Goal: Transaction & Acquisition: Purchase product/service

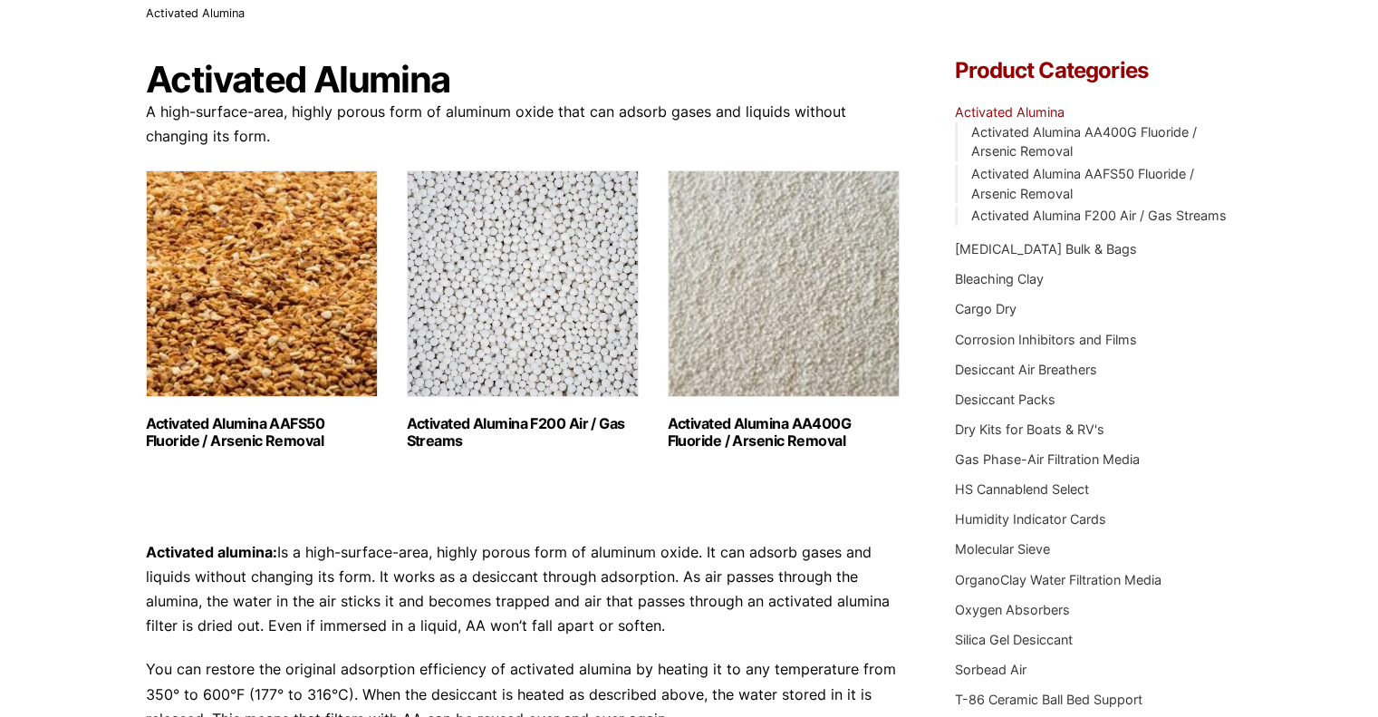
scroll to position [167, 0]
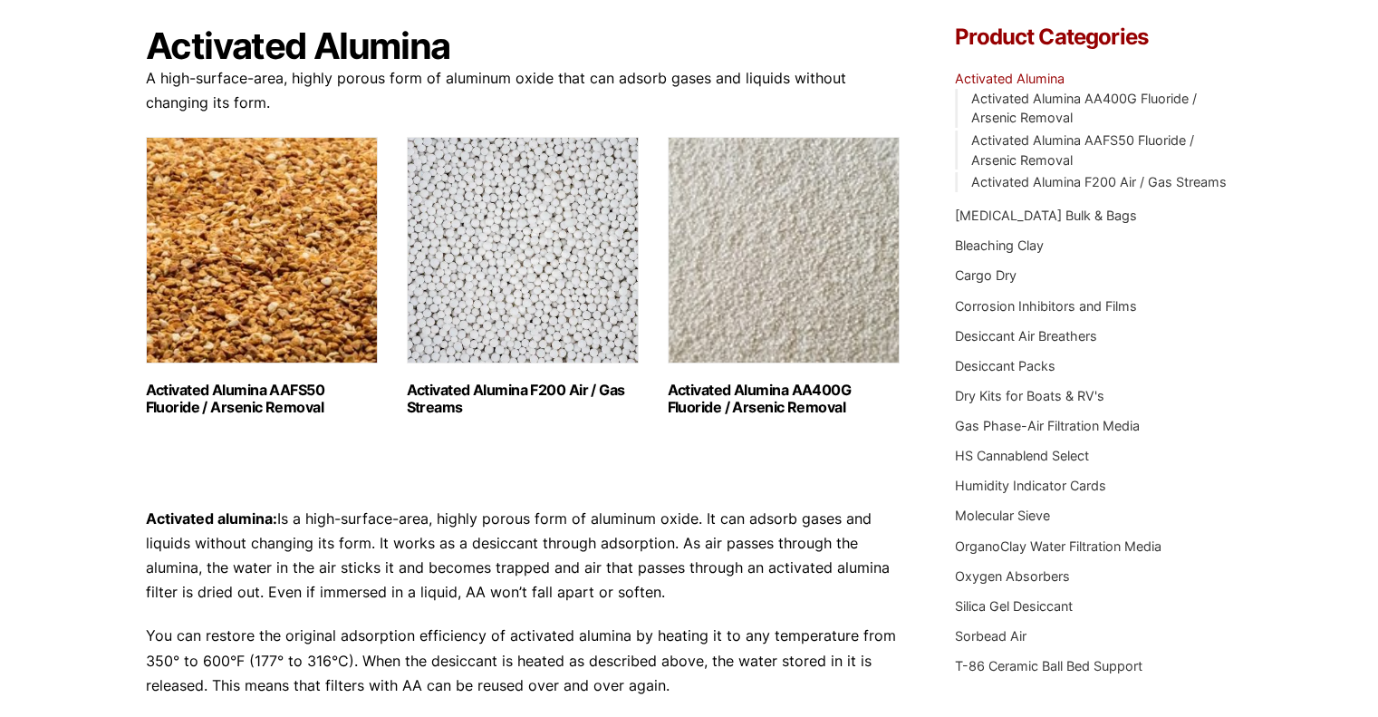
click at [236, 329] on img "Visit product category Activated Alumina AAFS50 Fluoride / Arsenic Removal" at bounding box center [262, 250] width 232 height 226
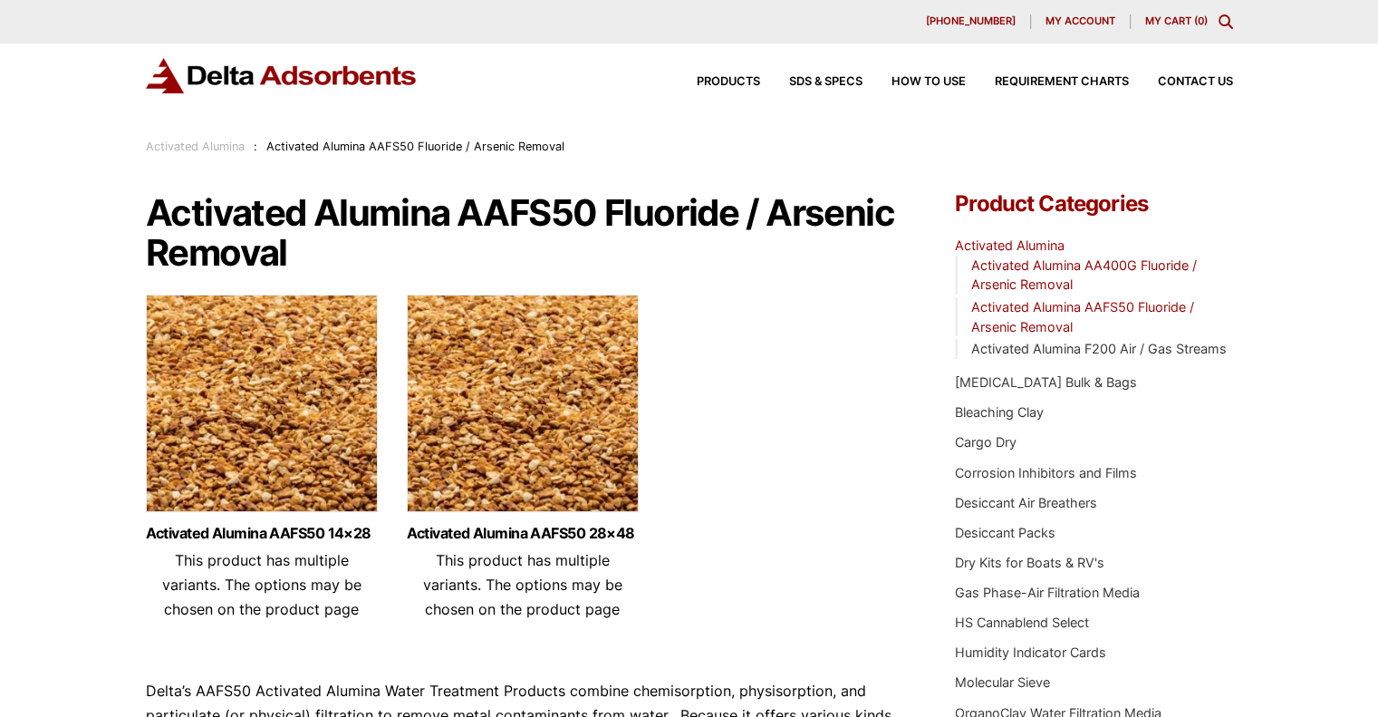
click at [1022, 270] on link "Activated Alumina AA400G Fluoride / Arsenic Removal" at bounding box center [1083, 274] width 226 height 35
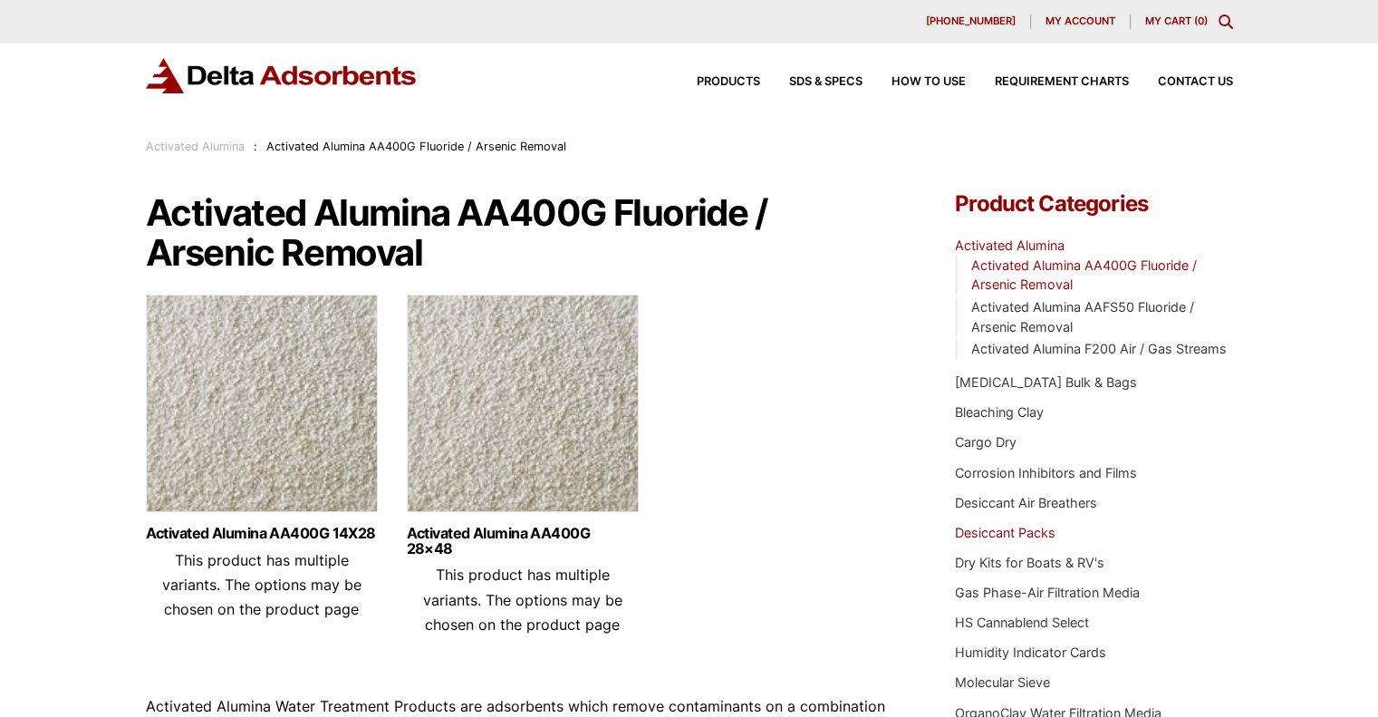
click at [997, 534] on link "Desiccant Packs" at bounding box center [1005, 532] width 101 height 15
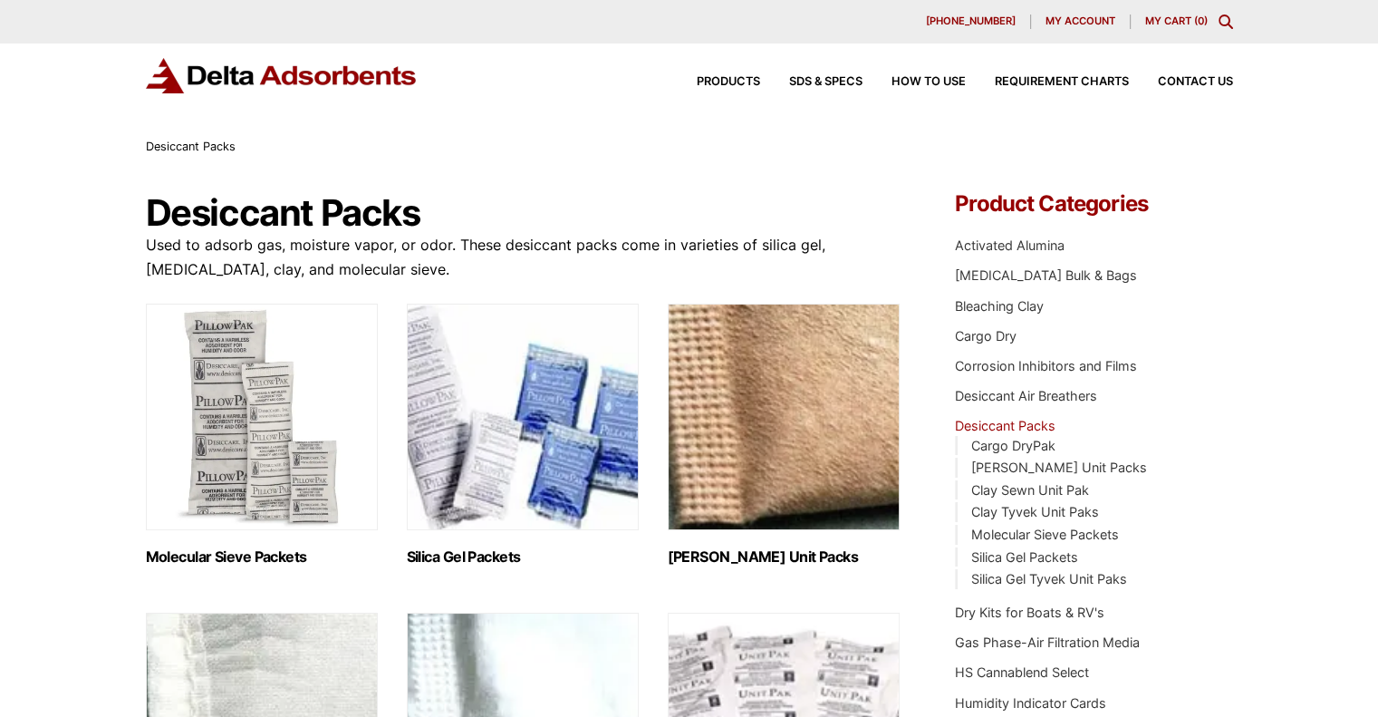
scroll to position [150, 0]
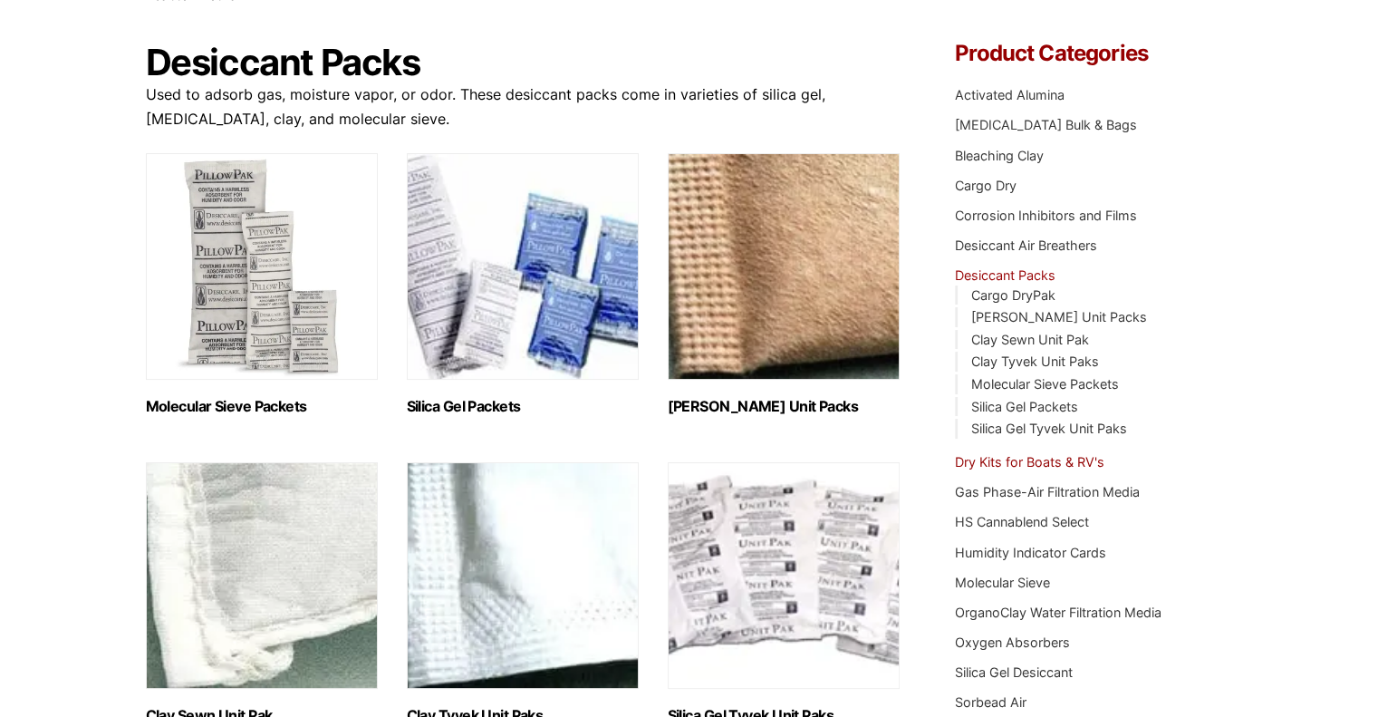
click at [1016, 459] on link "Dry Kits for Boats & RV's" at bounding box center [1029, 461] width 149 height 15
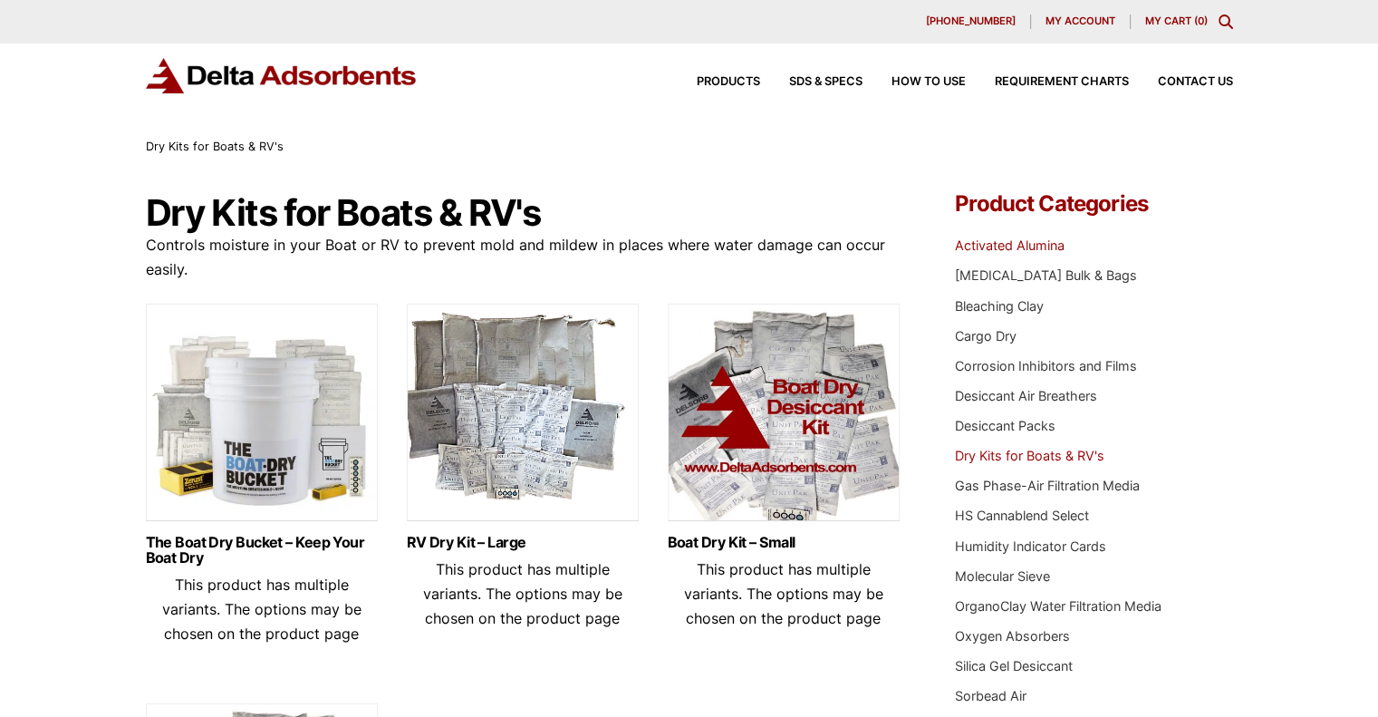
click at [1020, 245] on link "Activated Alumina" at bounding box center [1010, 244] width 110 height 15
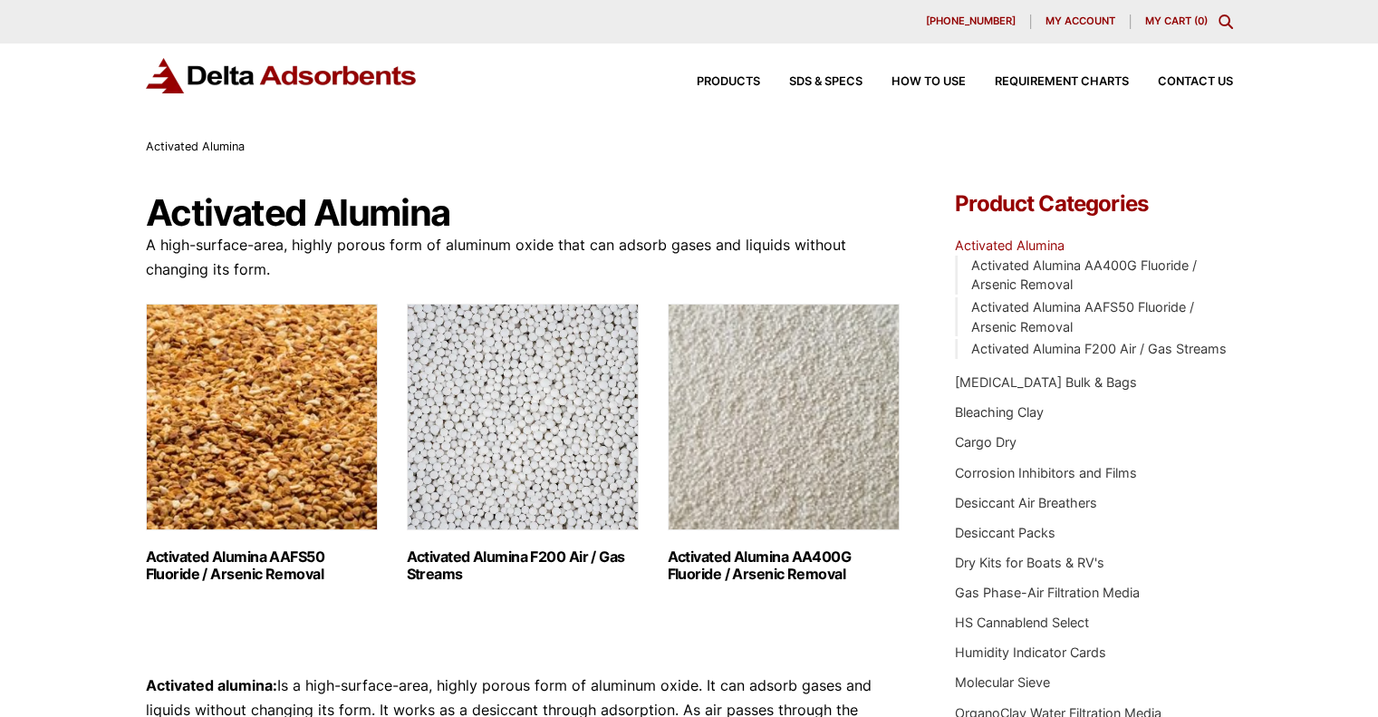
click at [1022, 315] on li "Activated Alumina AAFS50 Fluoride / Arsenic Removal" at bounding box center [1093, 316] width 277 height 39
click at [188, 426] on img "Visit product category Activated Alumina AAFS50 Fluoride / Arsenic Removal" at bounding box center [262, 416] width 232 height 226
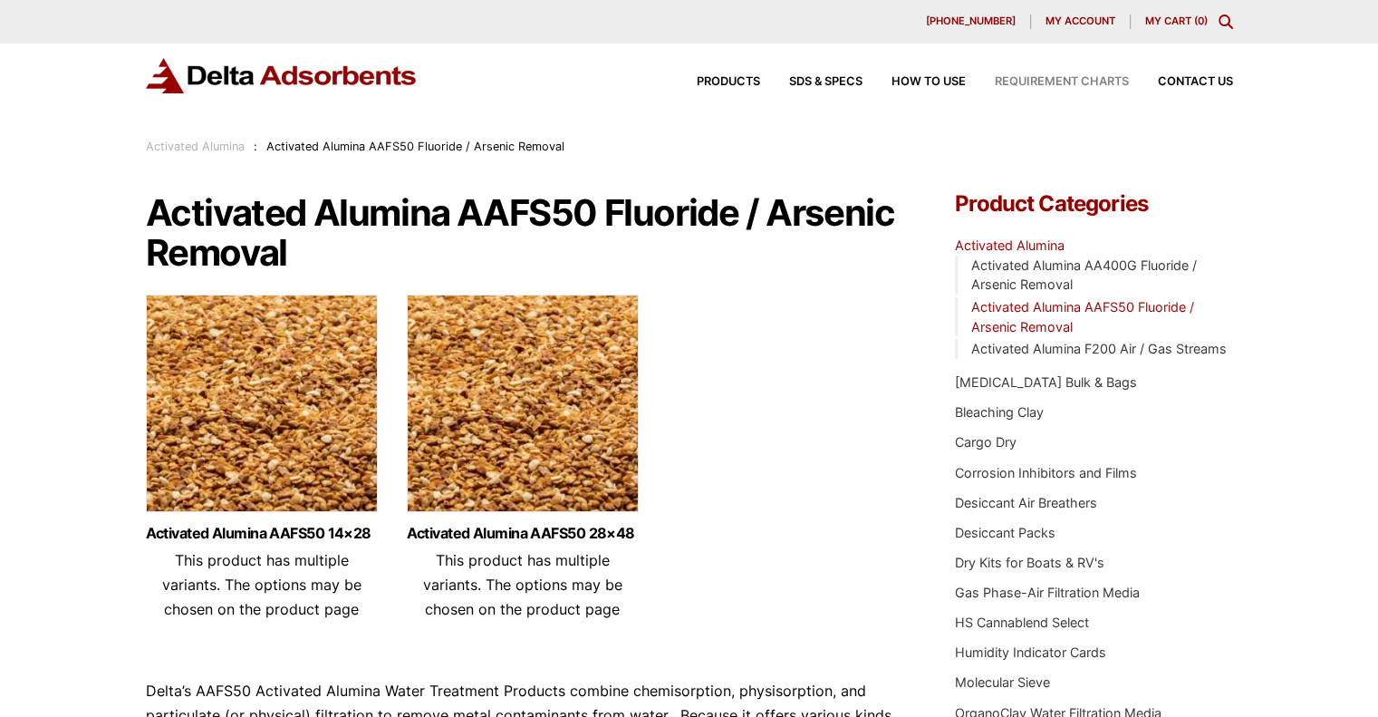
click at [1074, 81] on span "Requirement Charts" at bounding box center [1062, 82] width 134 height 12
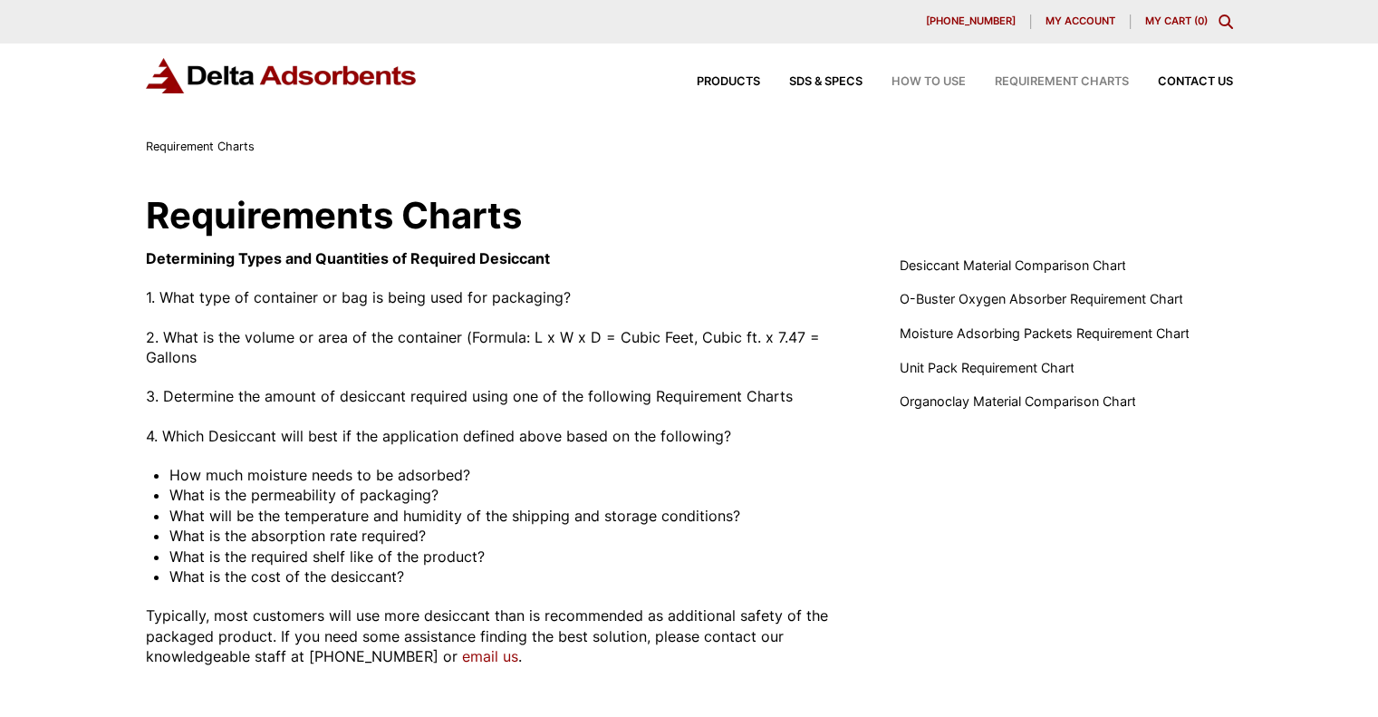
click at [924, 82] on span "How to Use" at bounding box center [928, 82] width 74 height 12
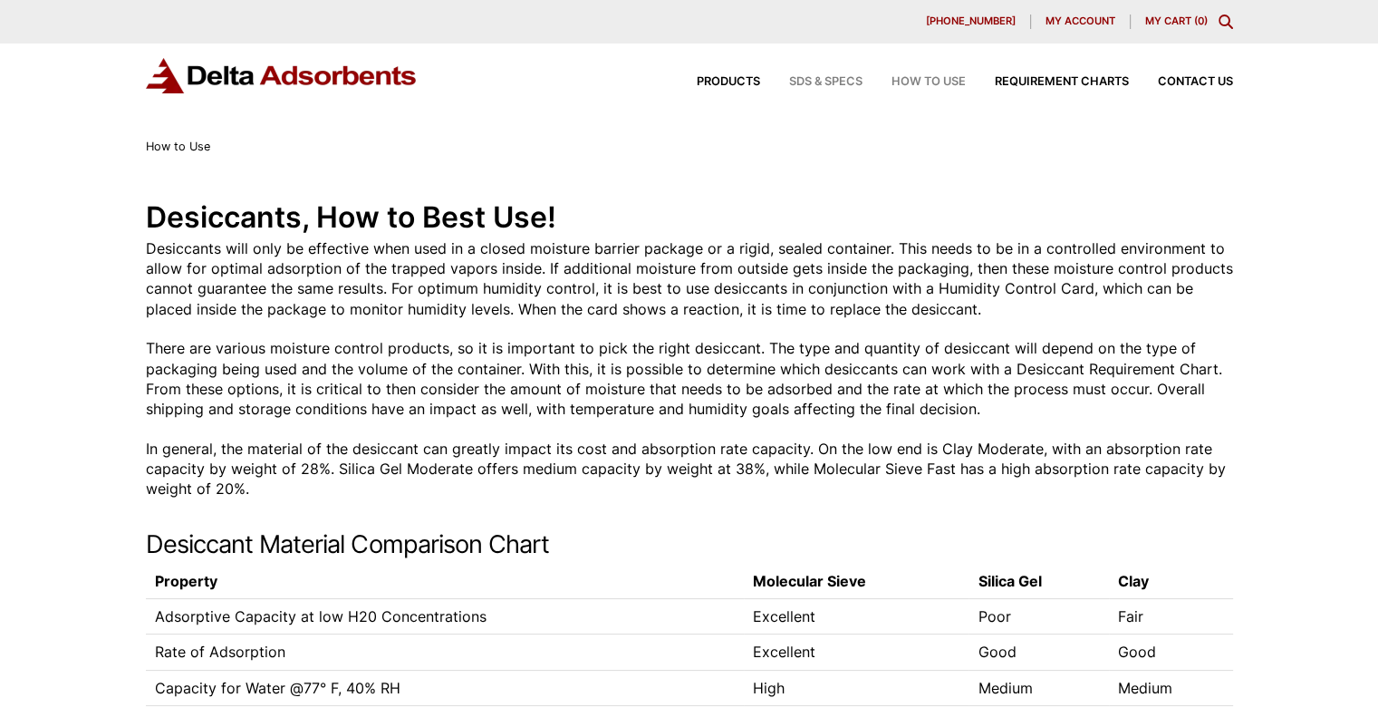
click at [841, 80] on span "SDS & SPECS" at bounding box center [825, 82] width 73 height 12
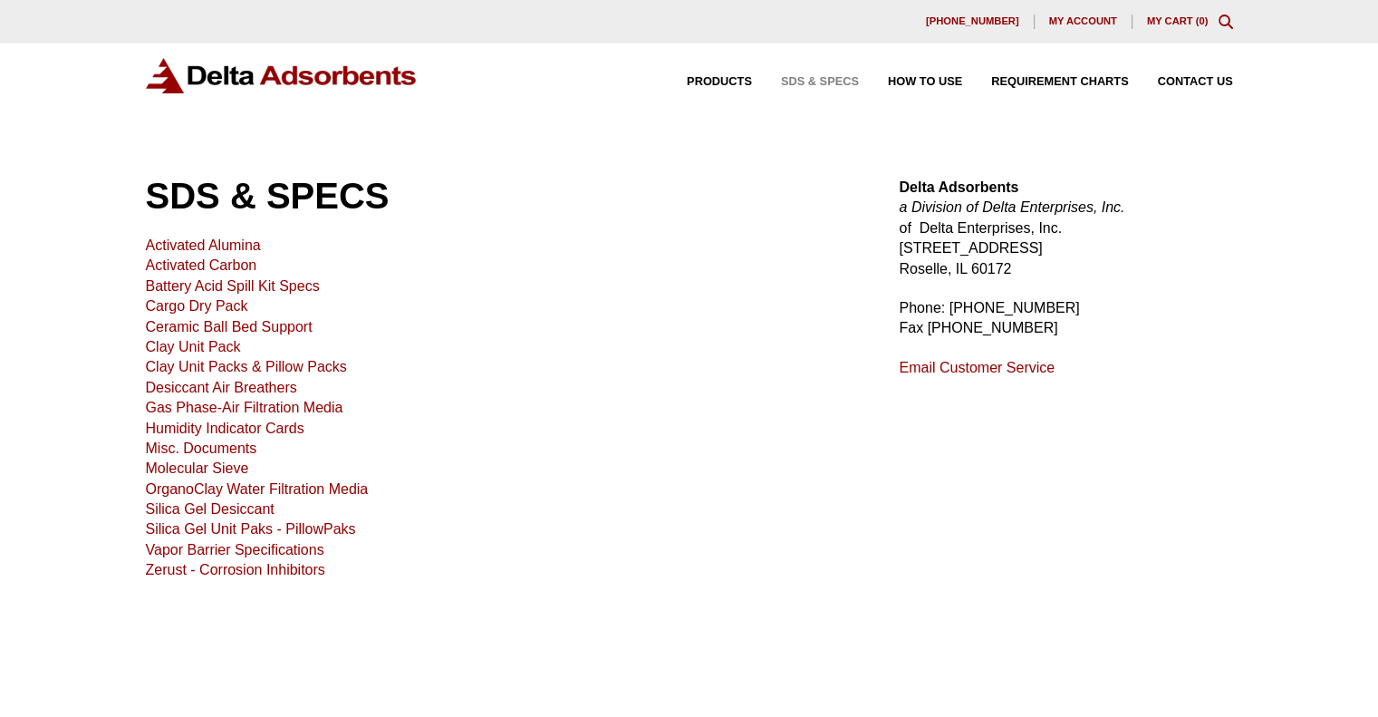
click at [225, 244] on link "Activated Alumina" at bounding box center [203, 244] width 115 height 15
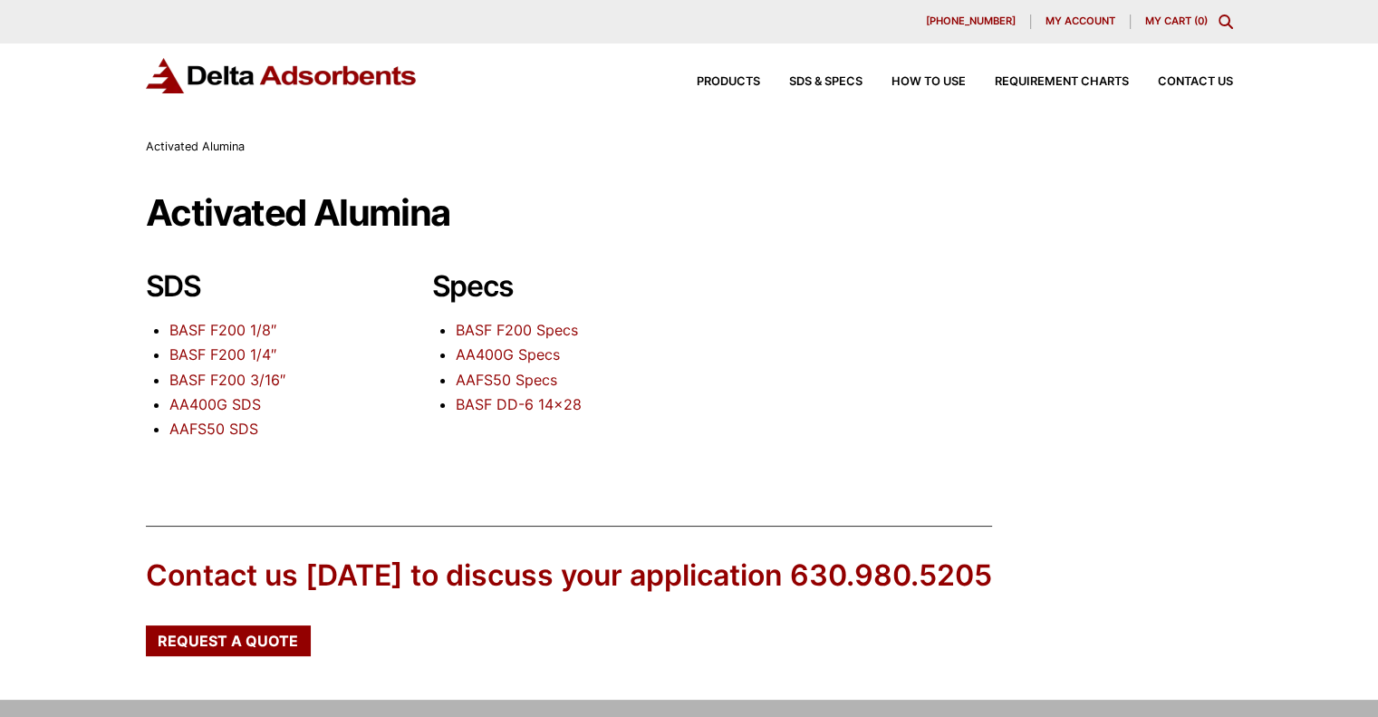
click at [557, 325] on link "BASF F200 Specs" at bounding box center [517, 330] width 122 height 18
click at [246, 403] on link "AA400G SDS" at bounding box center [214, 404] width 91 height 18
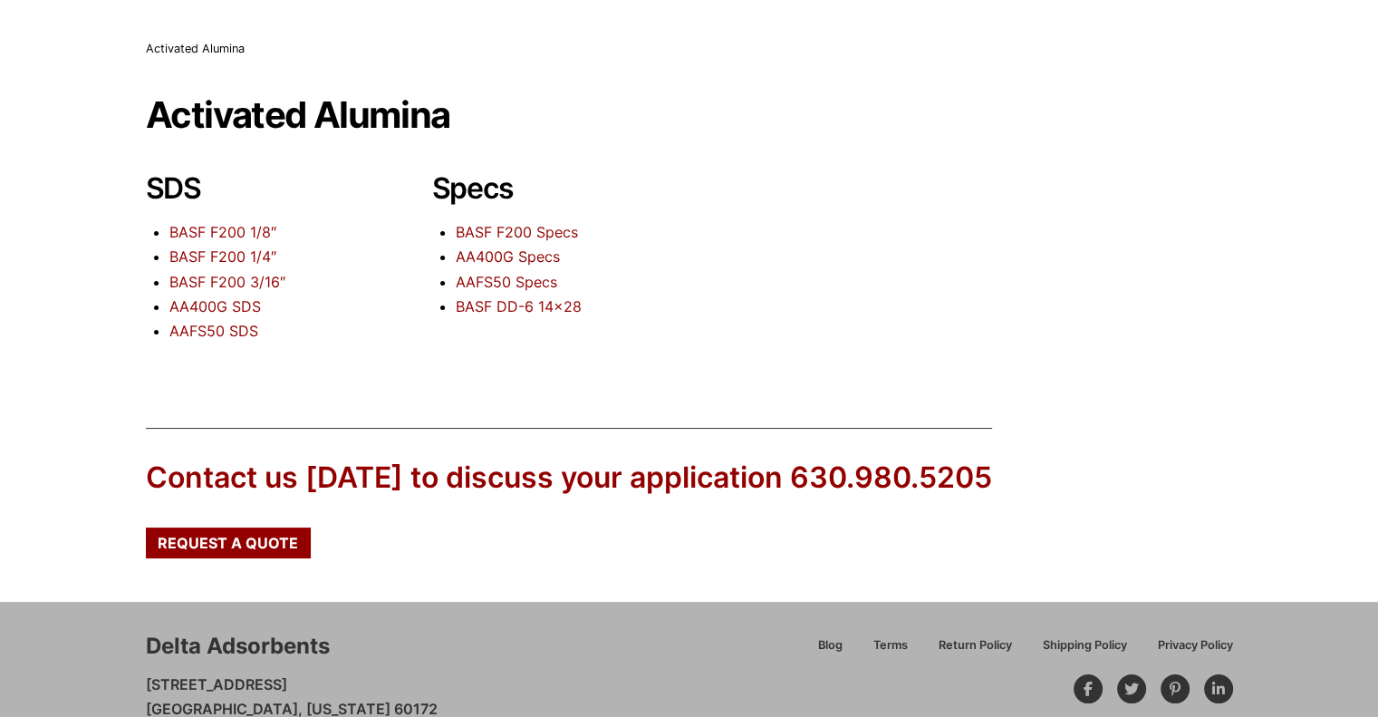
scroll to position [150, 0]
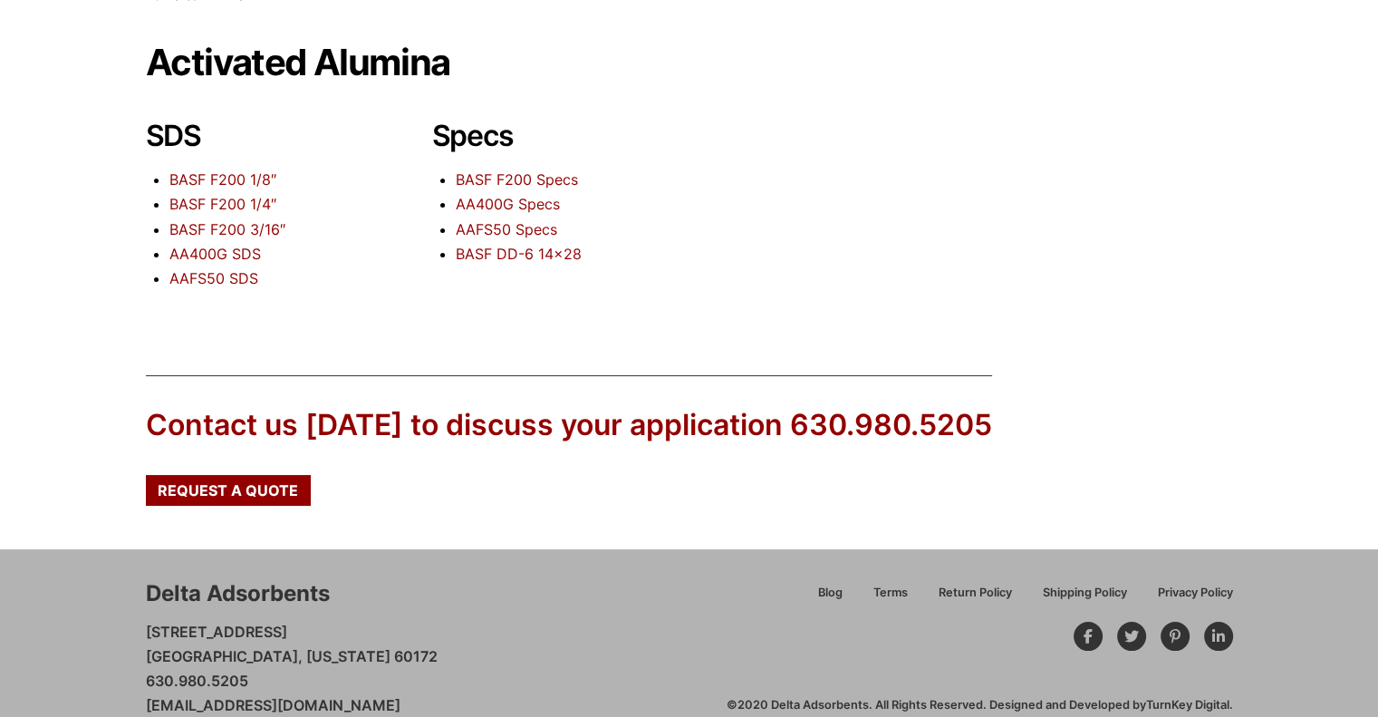
click at [529, 198] on link "AA400G Specs" at bounding box center [508, 204] width 104 height 18
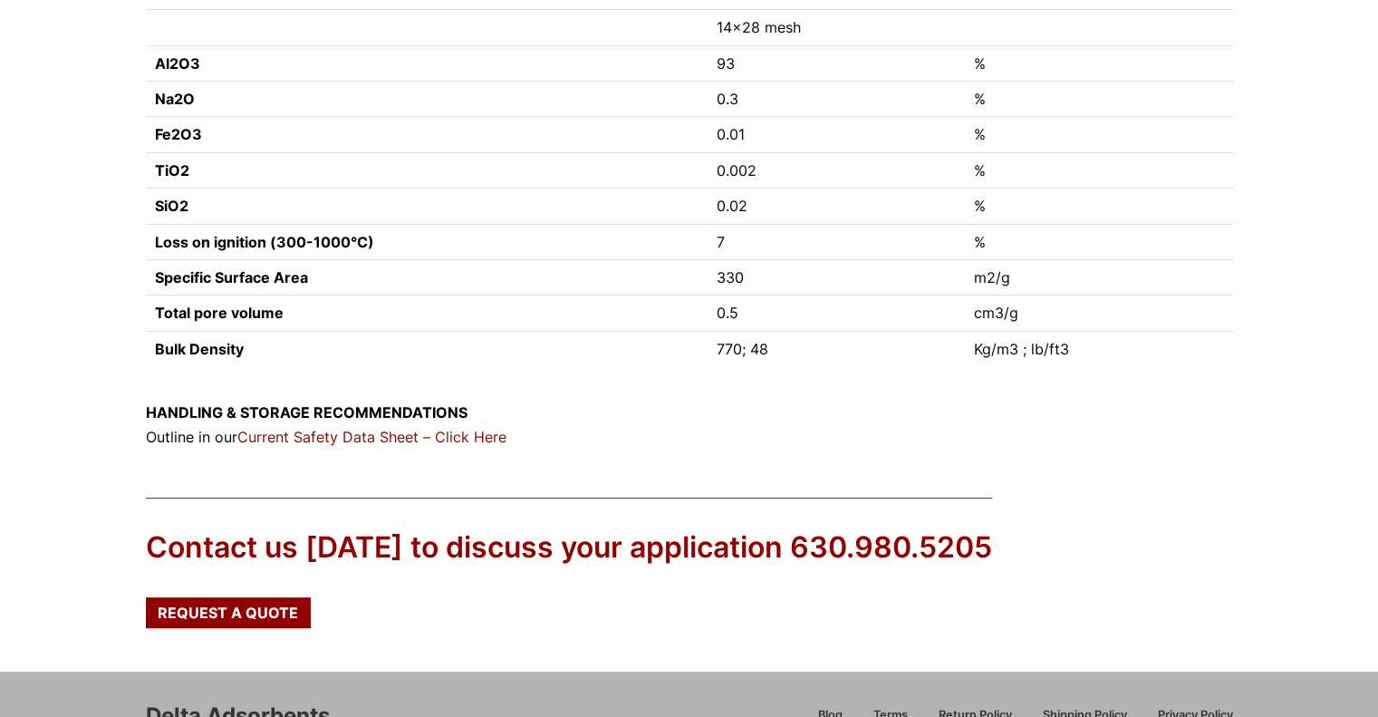
scroll to position [723, 0]
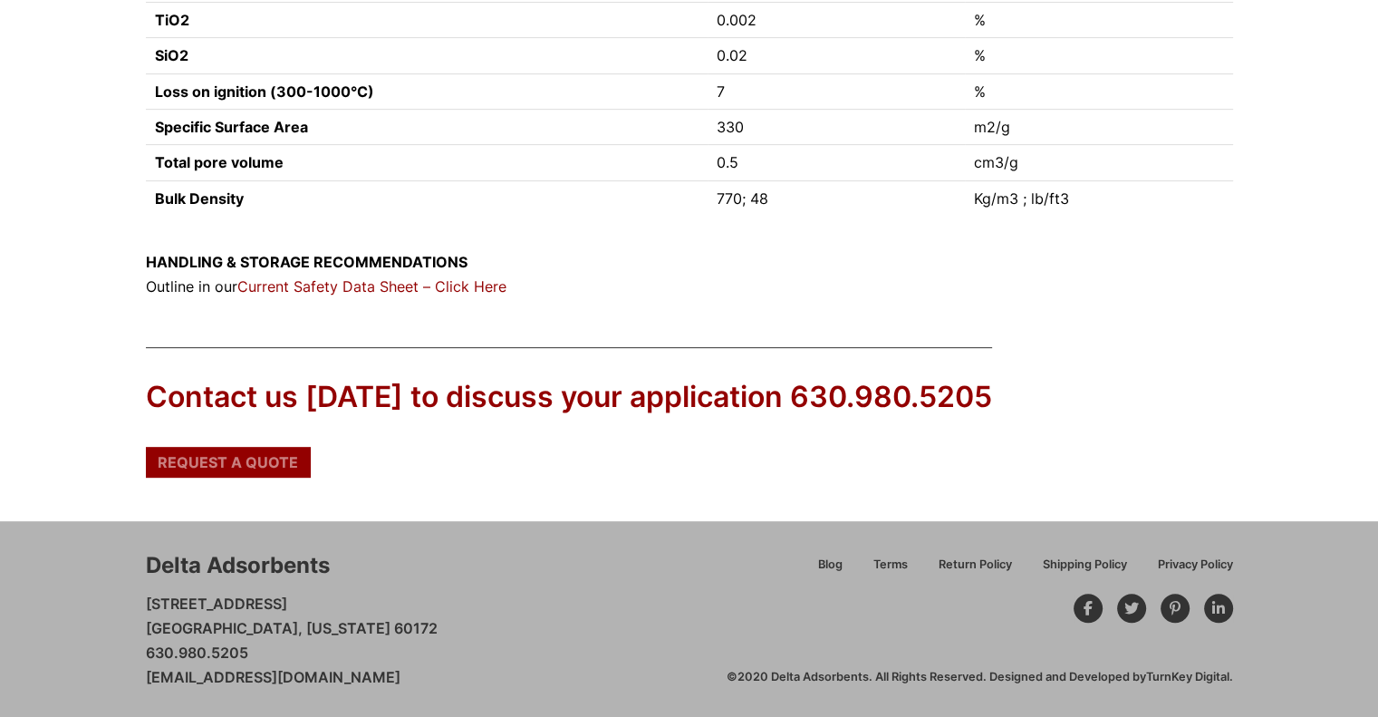
click at [260, 460] on span "Request a Quote" at bounding box center [228, 462] width 140 height 14
click at [255, 455] on span "Request a Quote" at bounding box center [228, 462] width 140 height 14
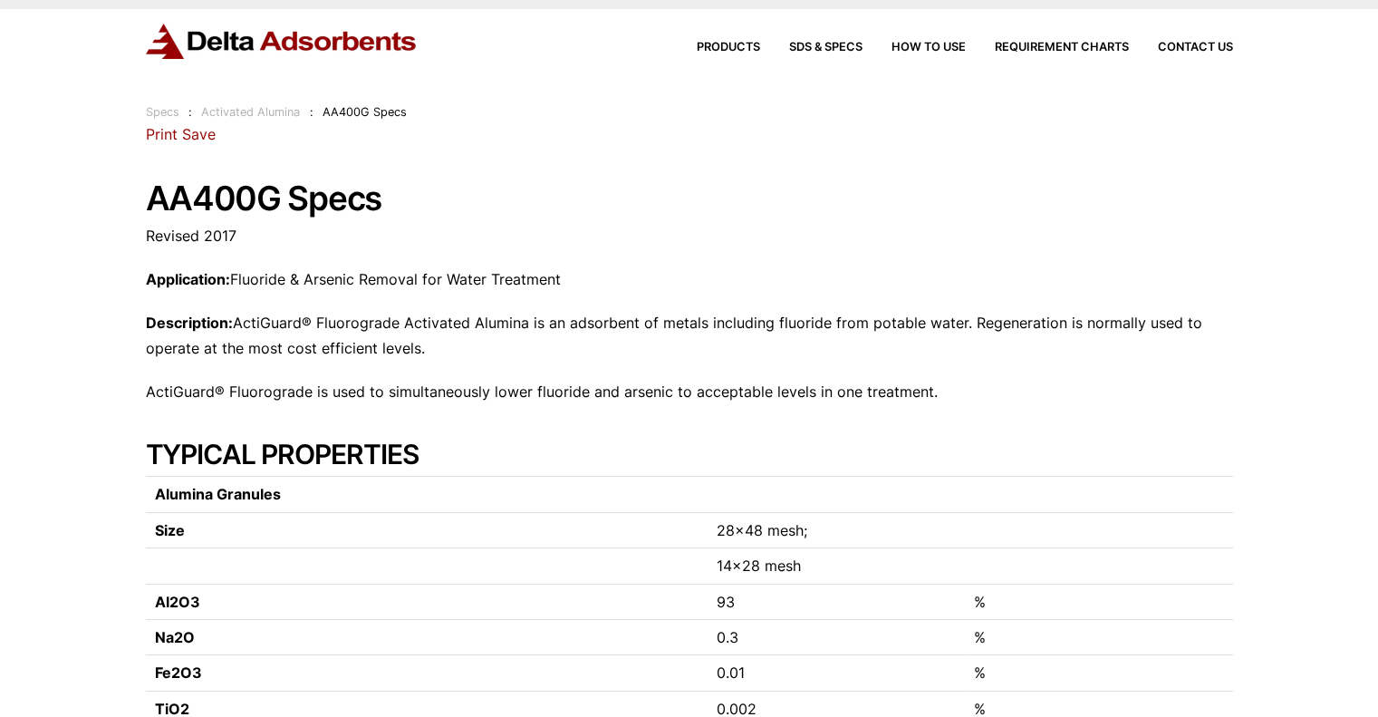
scroll to position [0, 0]
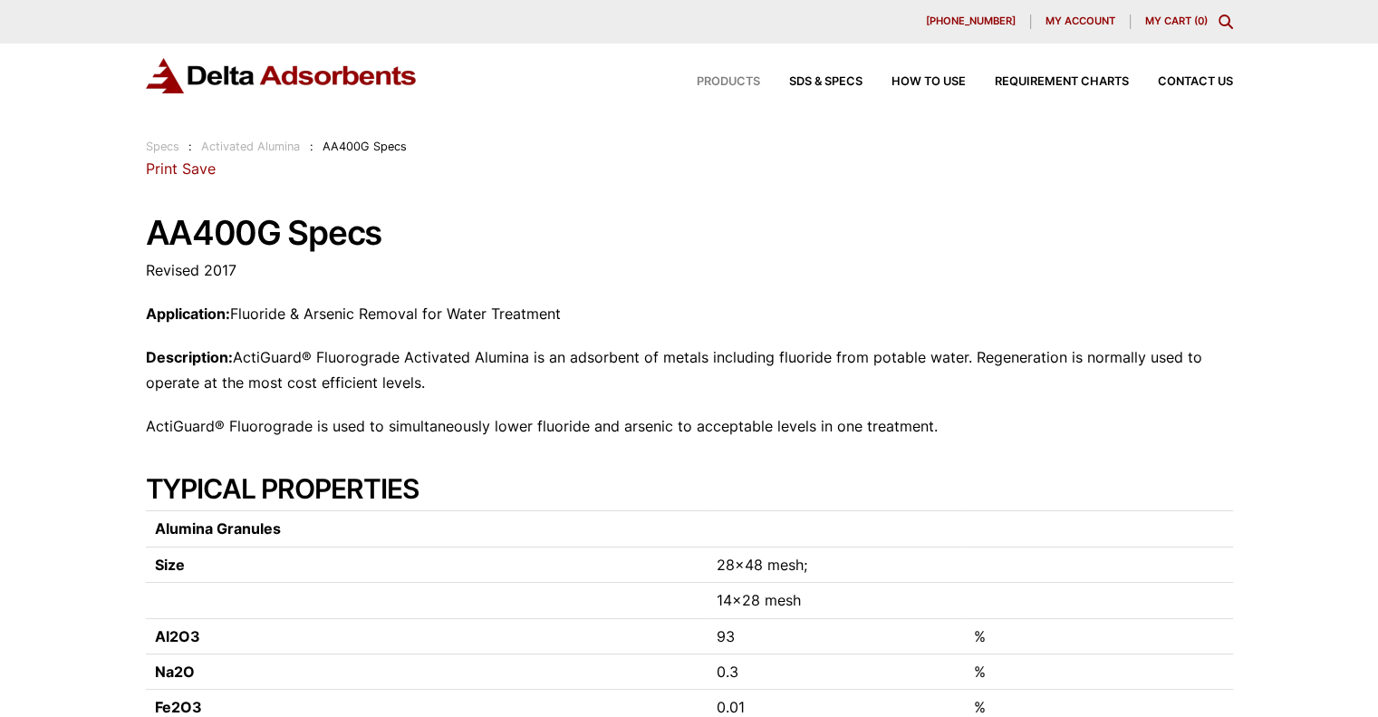
click at [728, 86] on span "Products" at bounding box center [728, 82] width 63 height 12
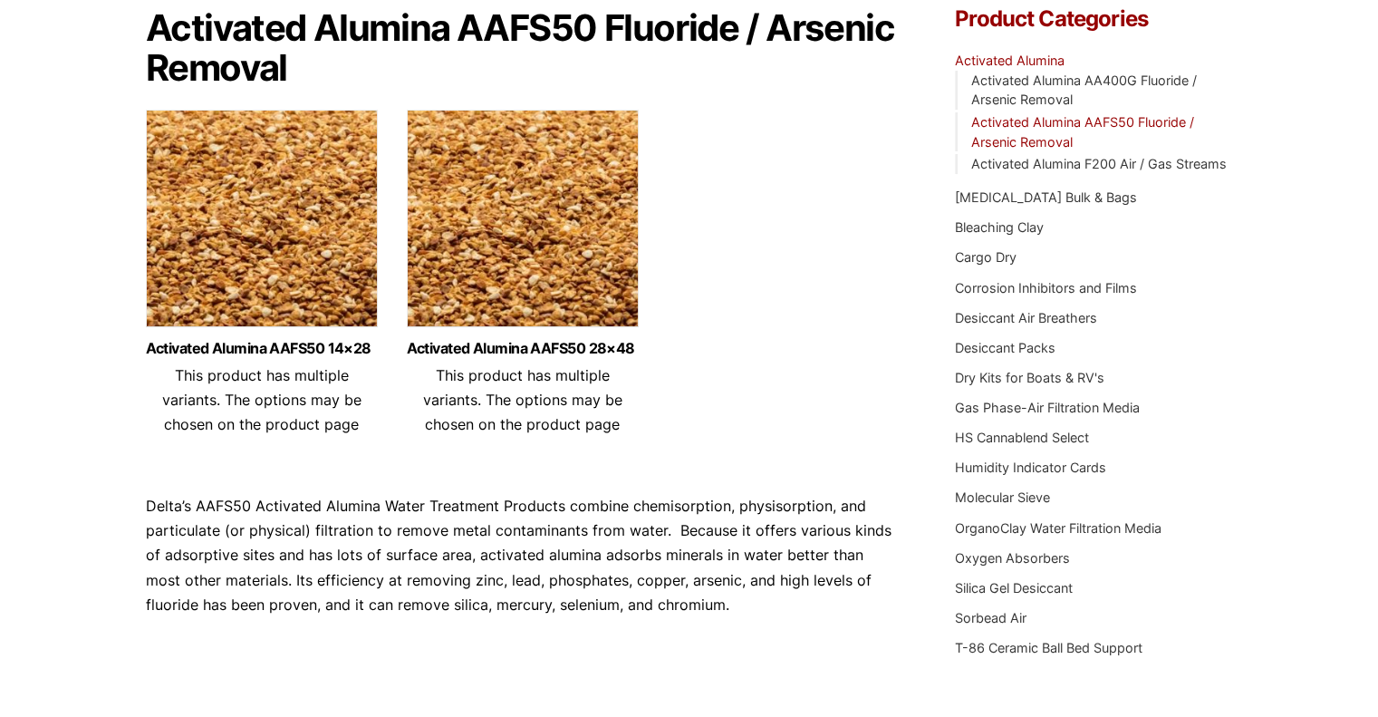
scroll to position [150, 0]
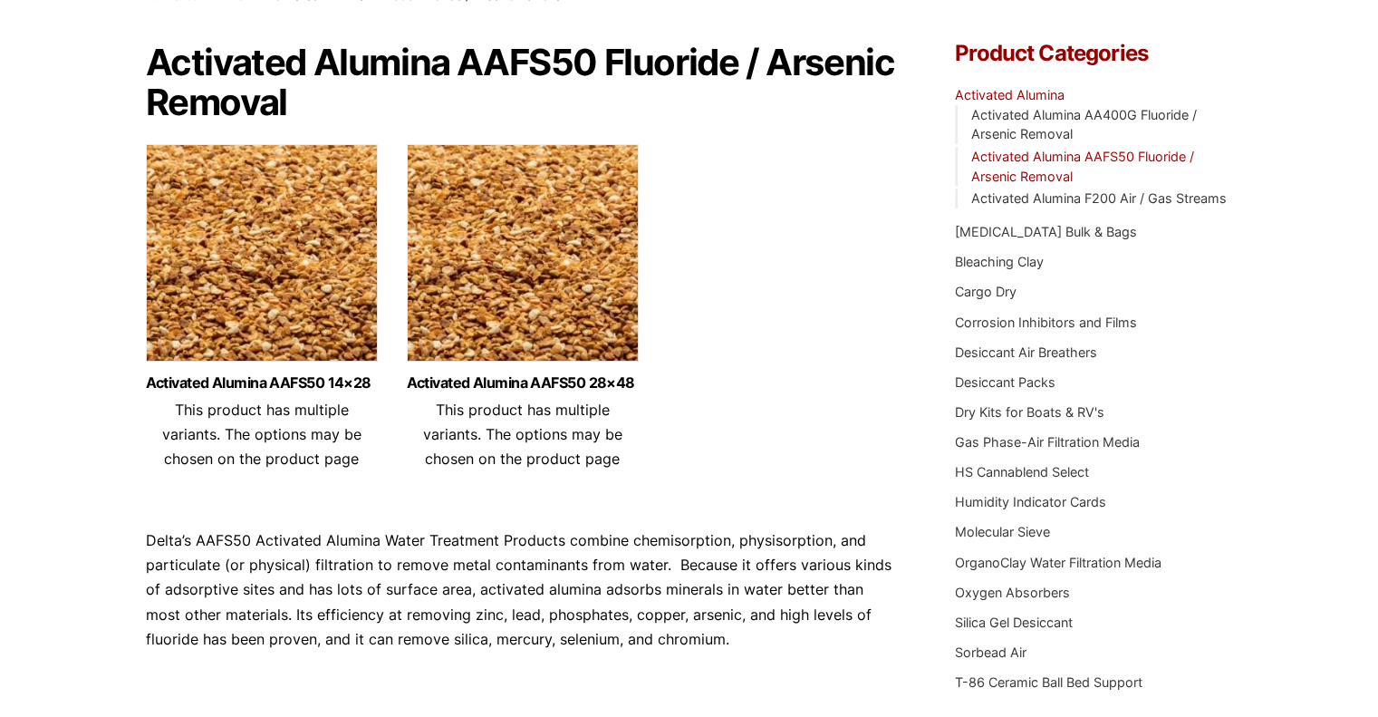
click at [500, 242] on img at bounding box center [523, 257] width 232 height 226
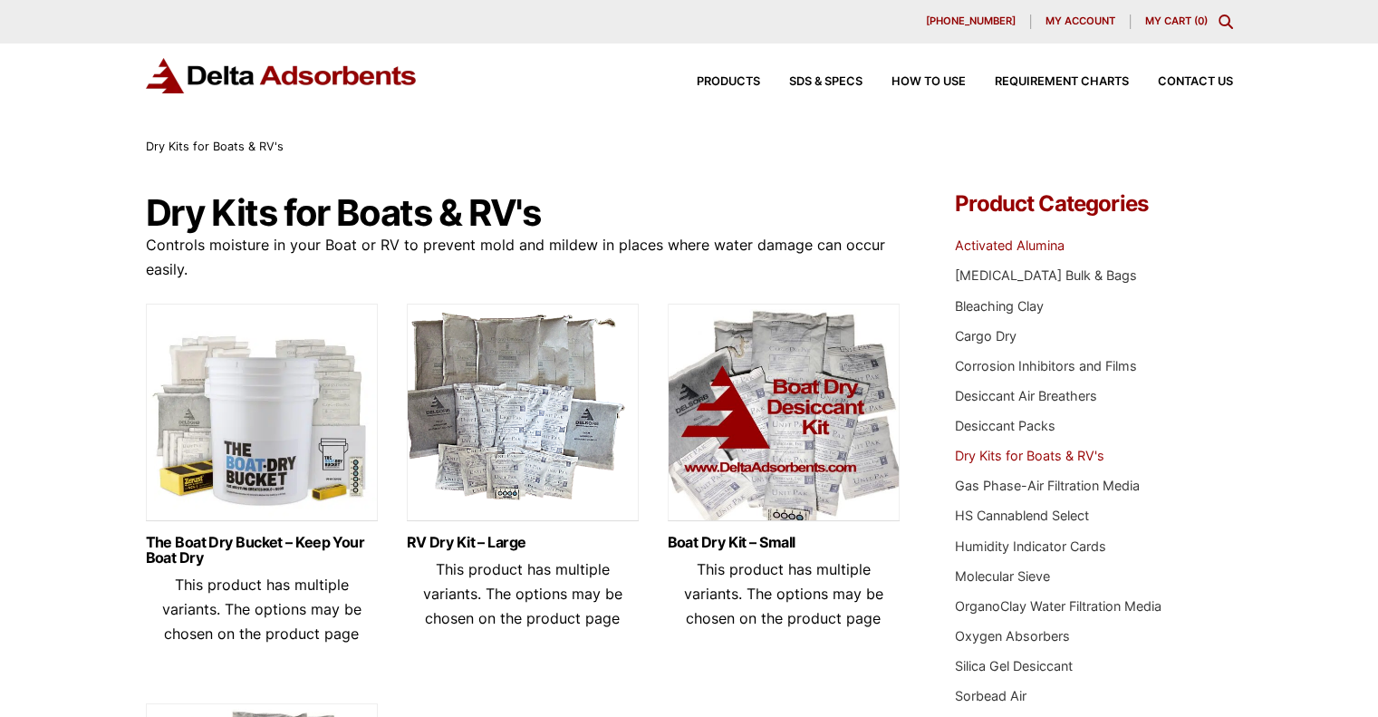
click at [990, 242] on link "Activated Alumina" at bounding box center [1010, 244] width 110 height 15
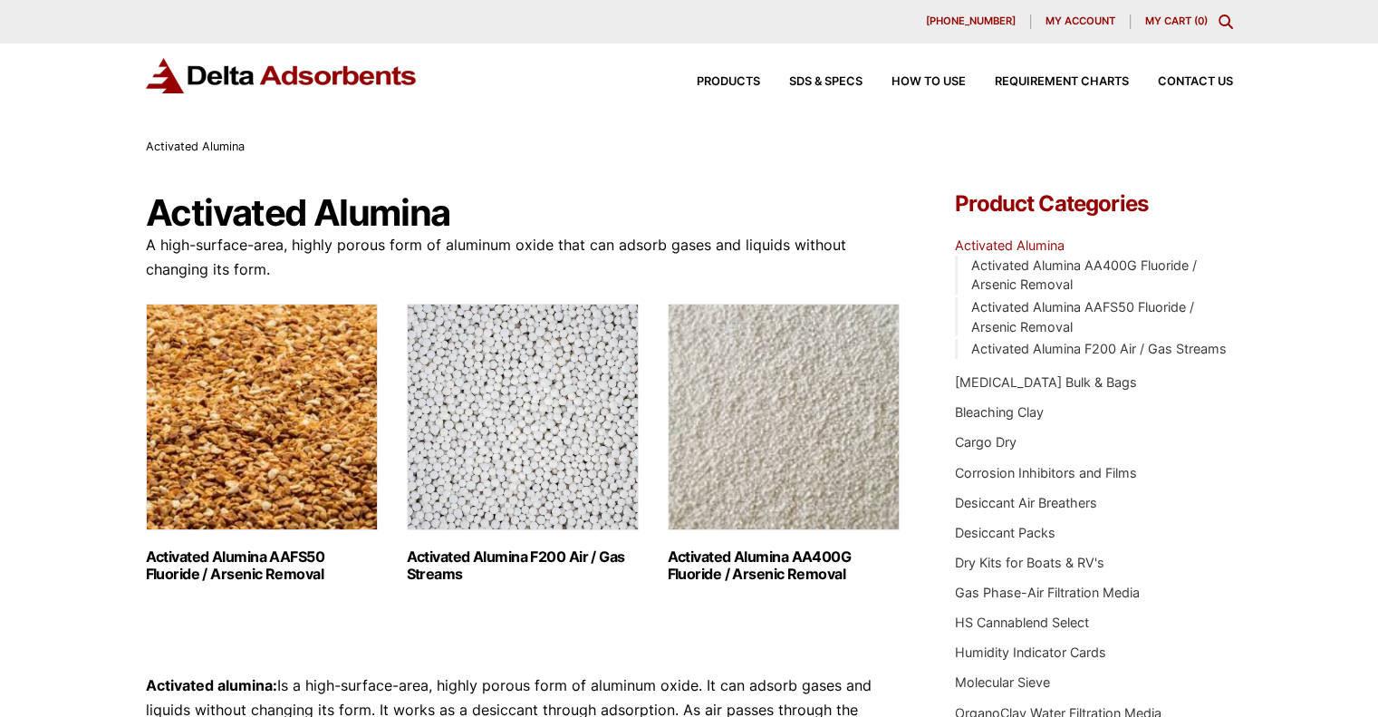
click at [256, 409] on img "Visit product category Activated Alumina AAFS50 Fluoride / Arsenic Removal" at bounding box center [262, 416] width 232 height 226
click at [807, 486] on img "Visit product category Activated Alumina AA400G Fluoride / Arsenic Removal" at bounding box center [784, 416] width 232 height 226
click at [272, 378] on img "Visit product category Activated Alumina AAFS50 Fluoride / Arsenic Removal" at bounding box center [262, 416] width 232 height 226
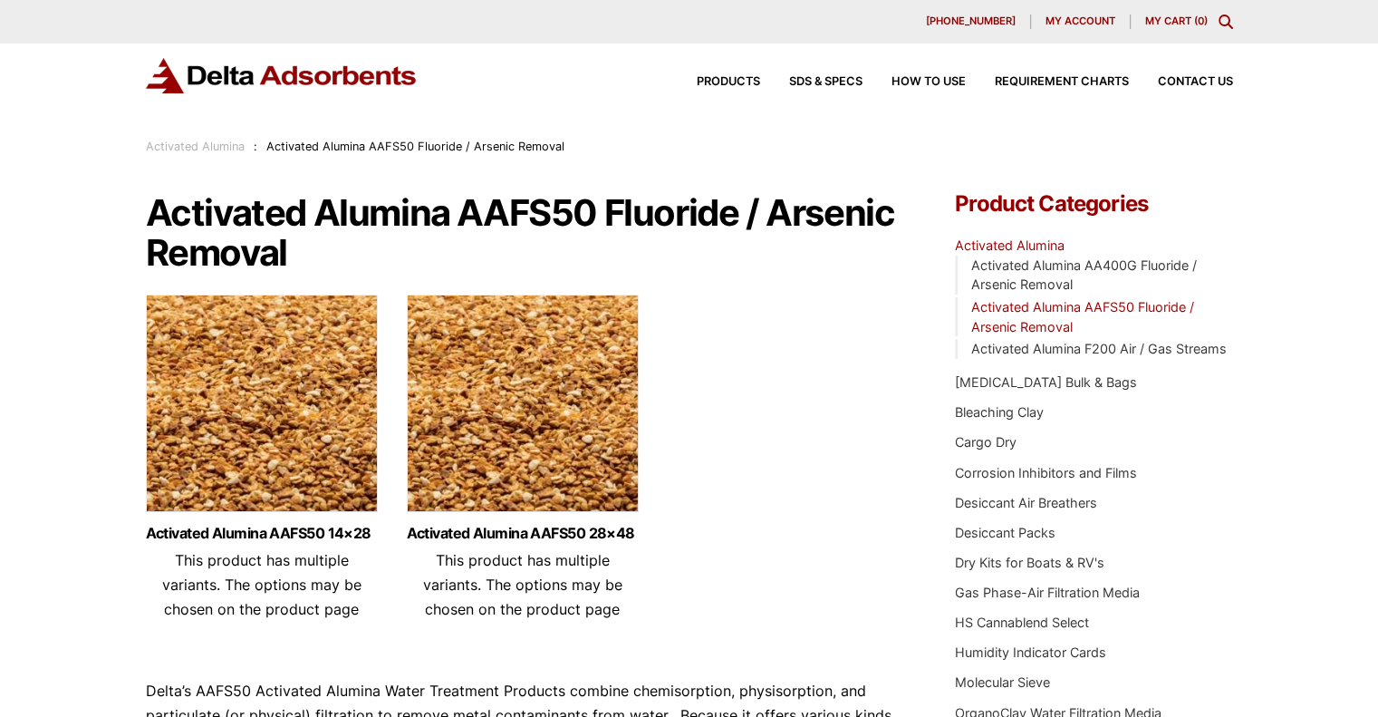
click at [522, 437] on img at bounding box center [523, 407] width 232 height 226
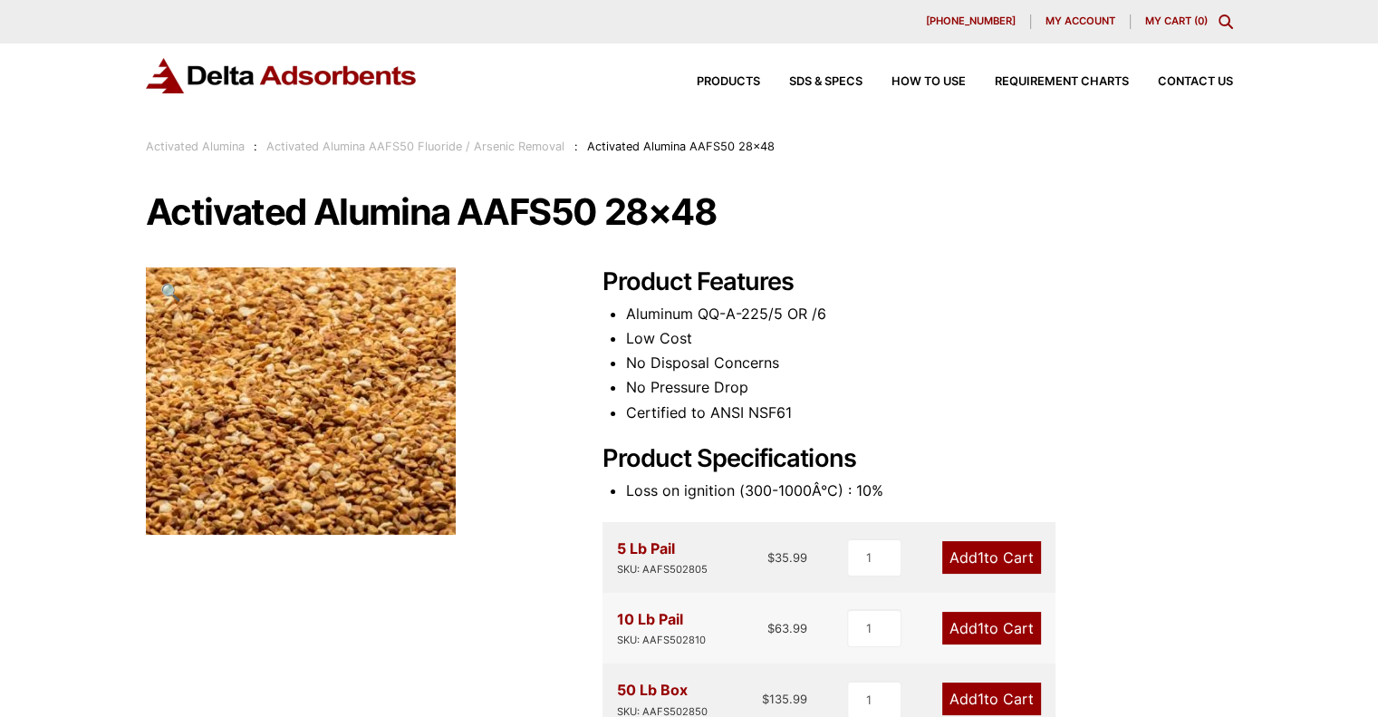
click at [1004, 561] on link "Add 1 to Cart" at bounding box center [991, 557] width 99 height 33
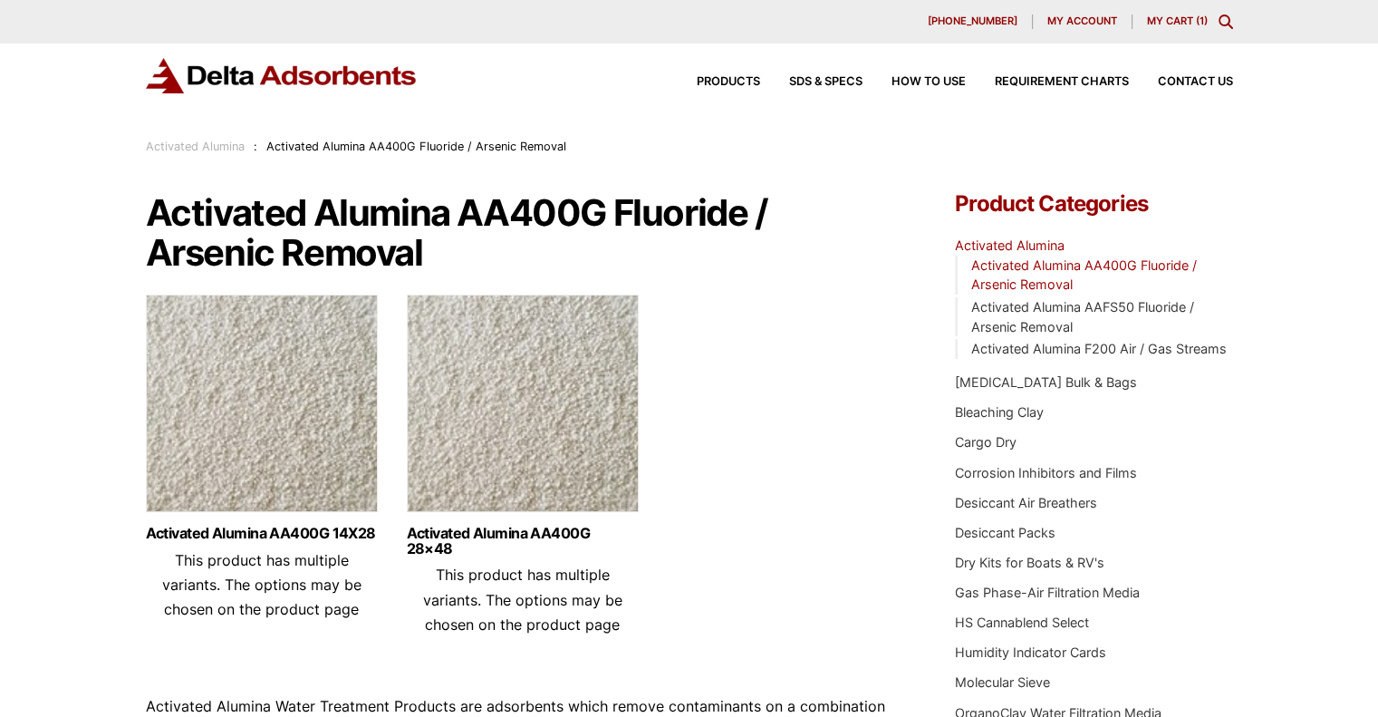
click at [561, 419] on img at bounding box center [523, 407] width 232 height 226
click at [260, 399] on img at bounding box center [262, 407] width 232 height 226
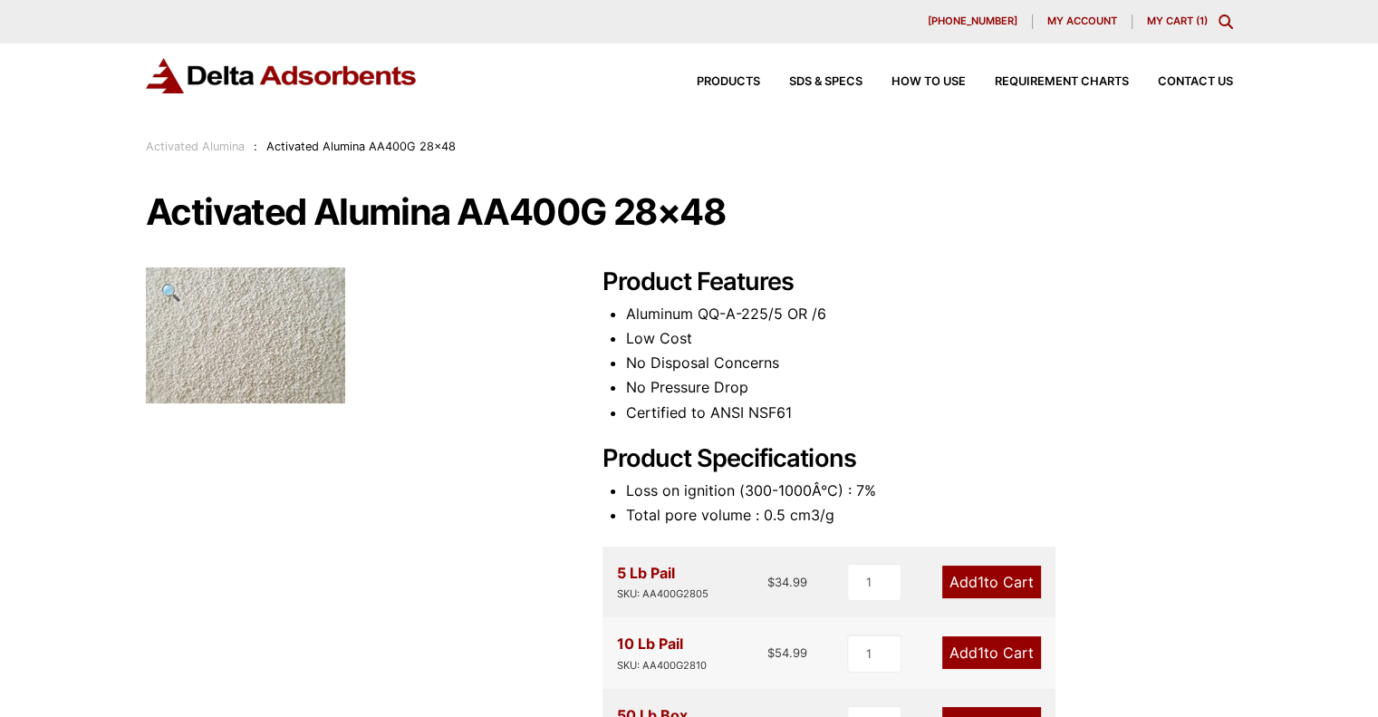
click at [991, 580] on link "Add 1 to Cart" at bounding box center [991, 581] width 99 height 33
click at [1010, 575] on link "Add 1 to Cart" at bounding box center [991, 581] width 99 height 33
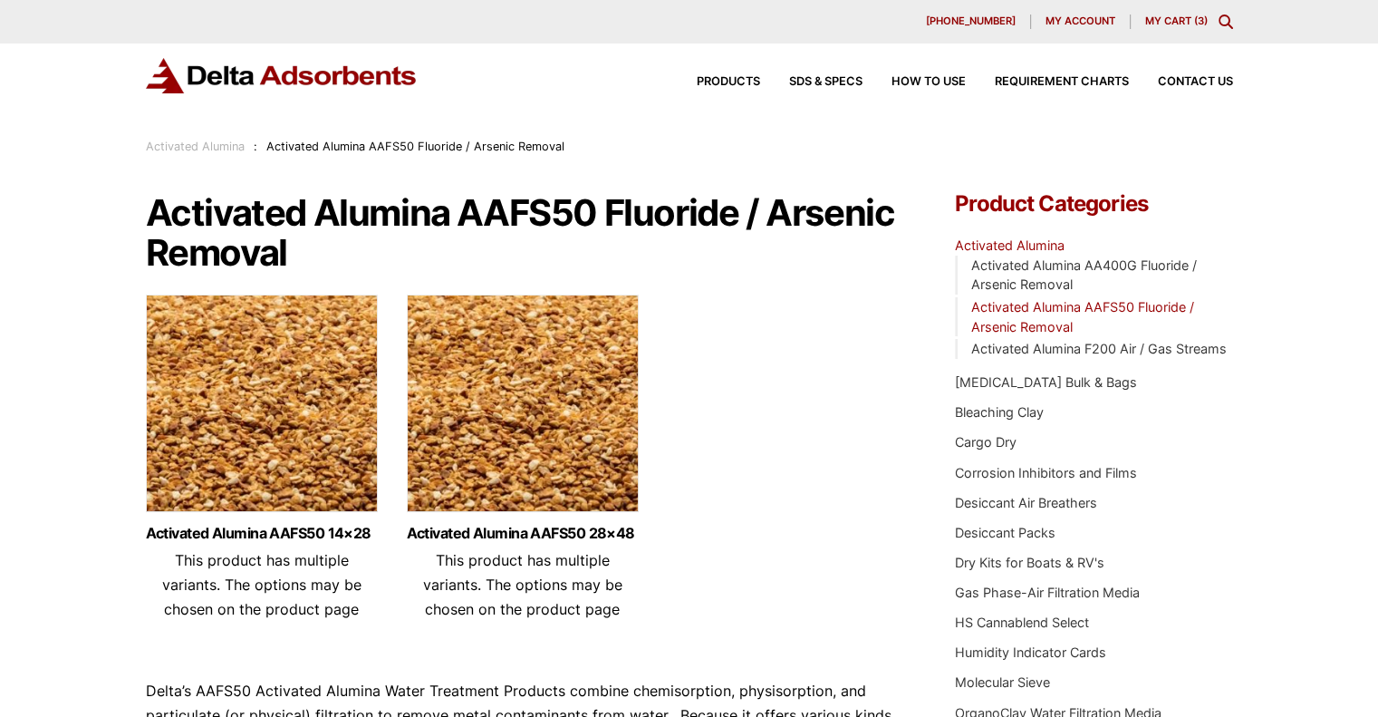
click at [272, 380] on img at bounding box center [262, 407] width 232 height 226
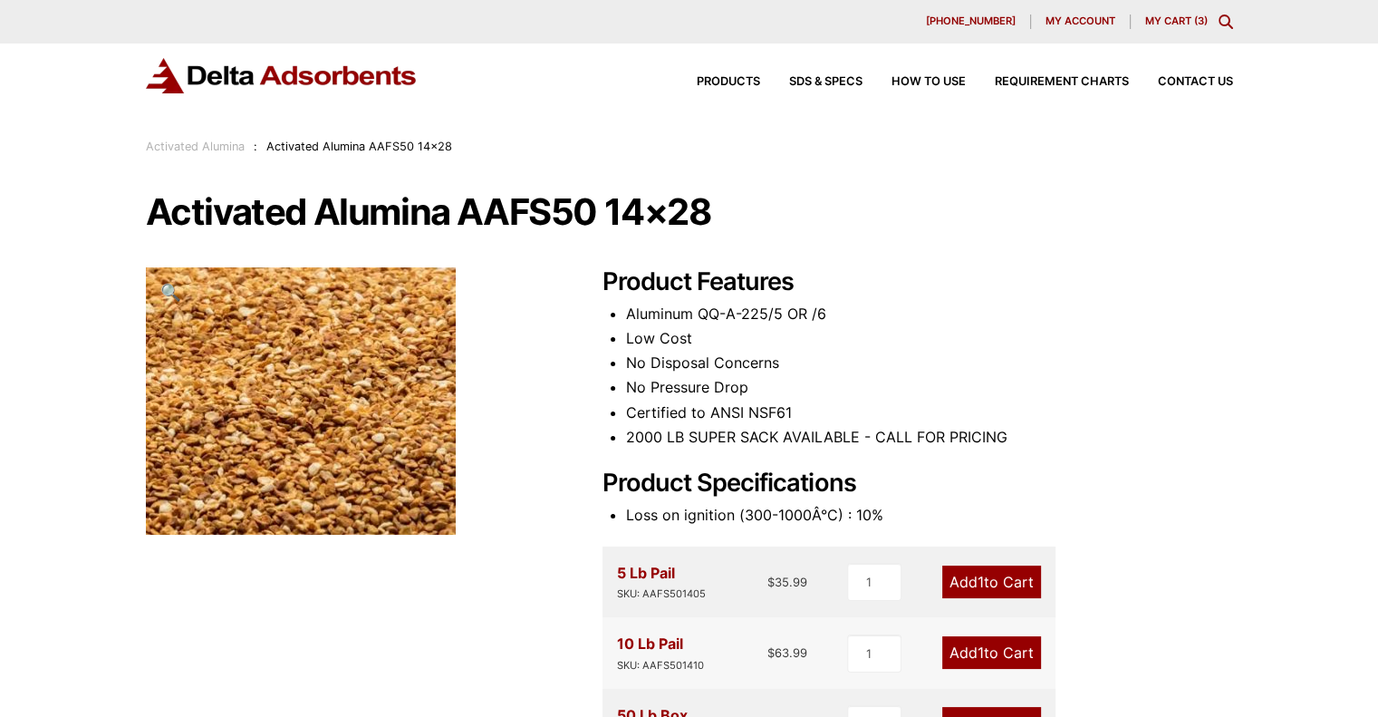
click at [1017, 583] on link "Add 1 to Cart" at bounding box center [991, 581] width 99 height 33
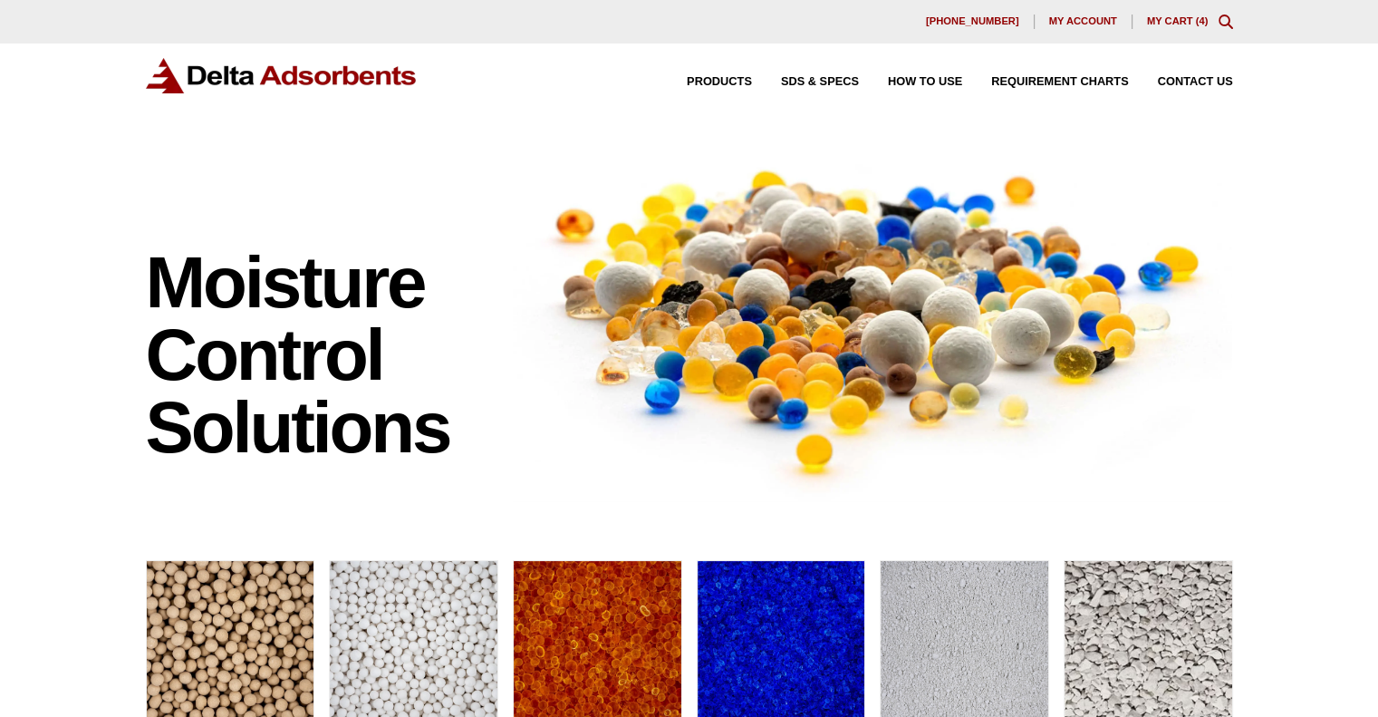
click at [1178, 17] on link "My Cart ( 4 )" at bounding box center [1178, 20] width 62 height 11
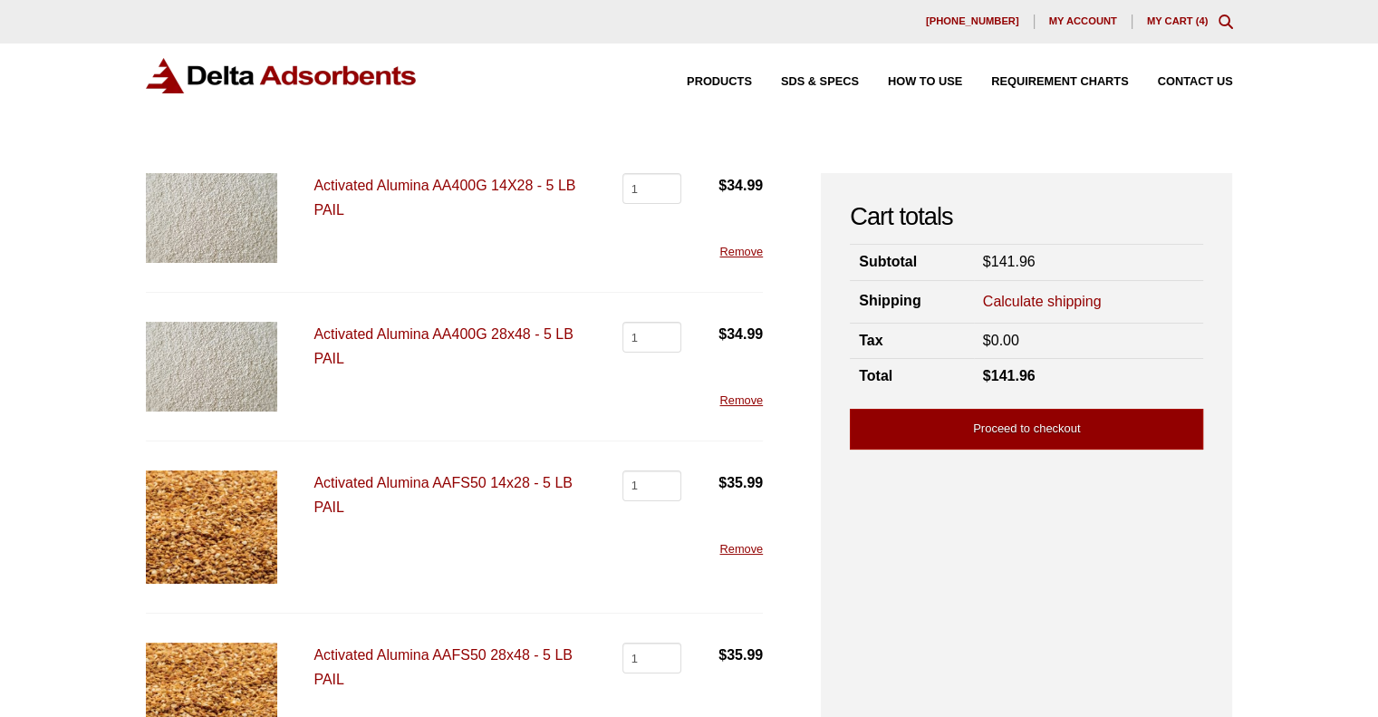
click at [736, 393] on link "Remove" at bounding box center [740, 400] width 43 height 14
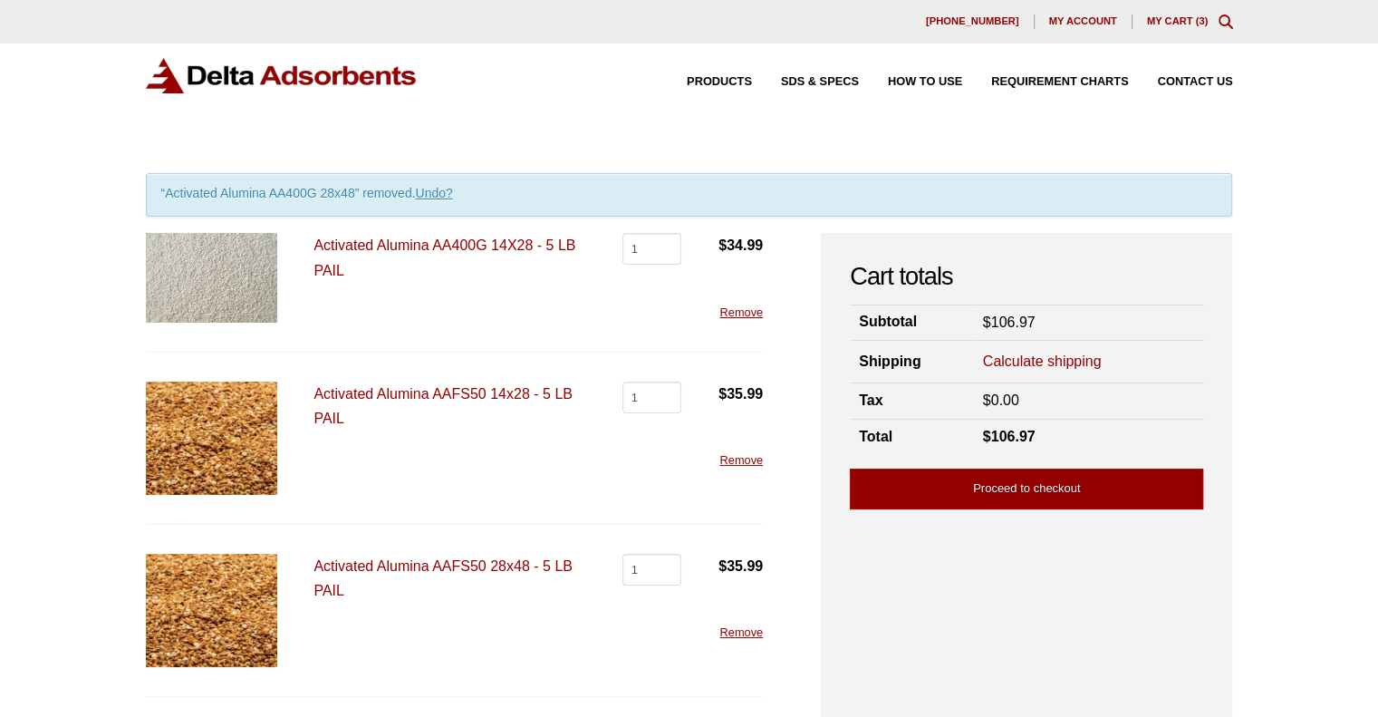
click at [736, 626] on link "Remove" at bounding box center [740, 632] width 43 height 14
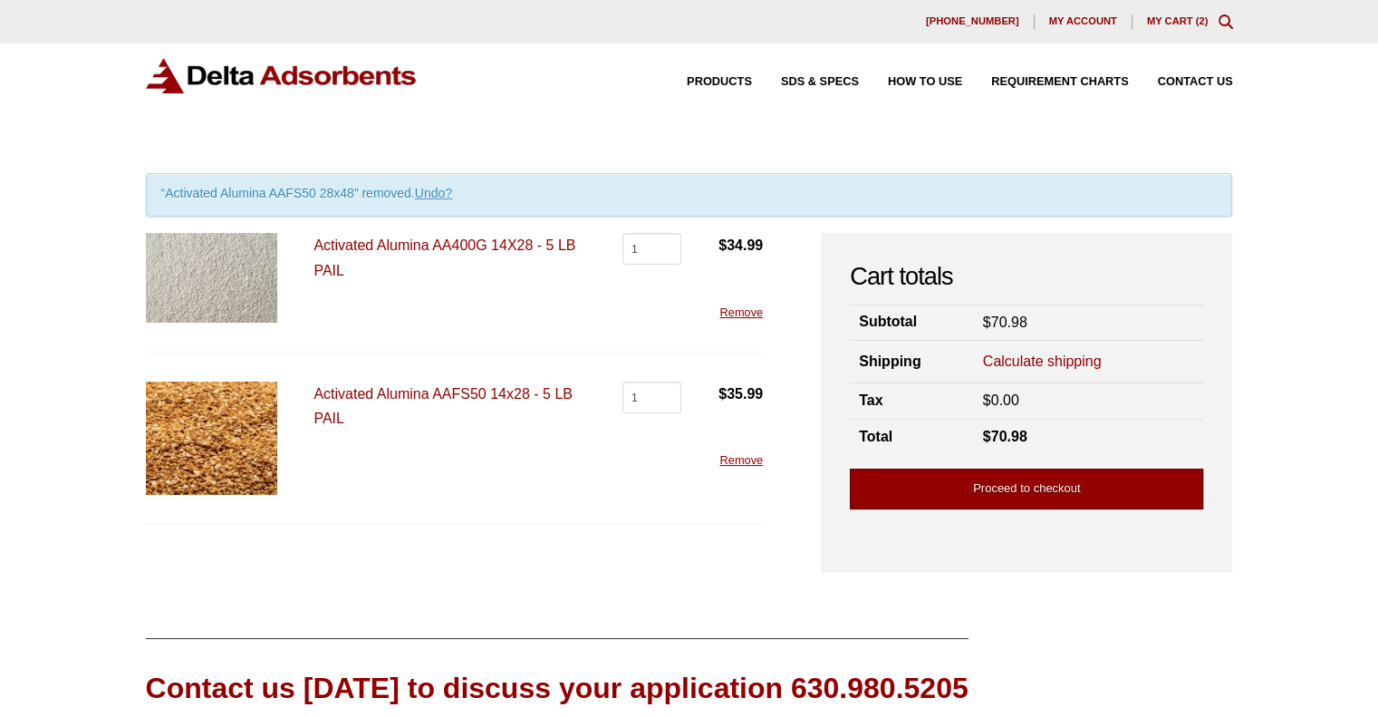
click at [1044, 484] on link "Proceed to checkout" at bounding box center [1026, 488] width 353 height 41
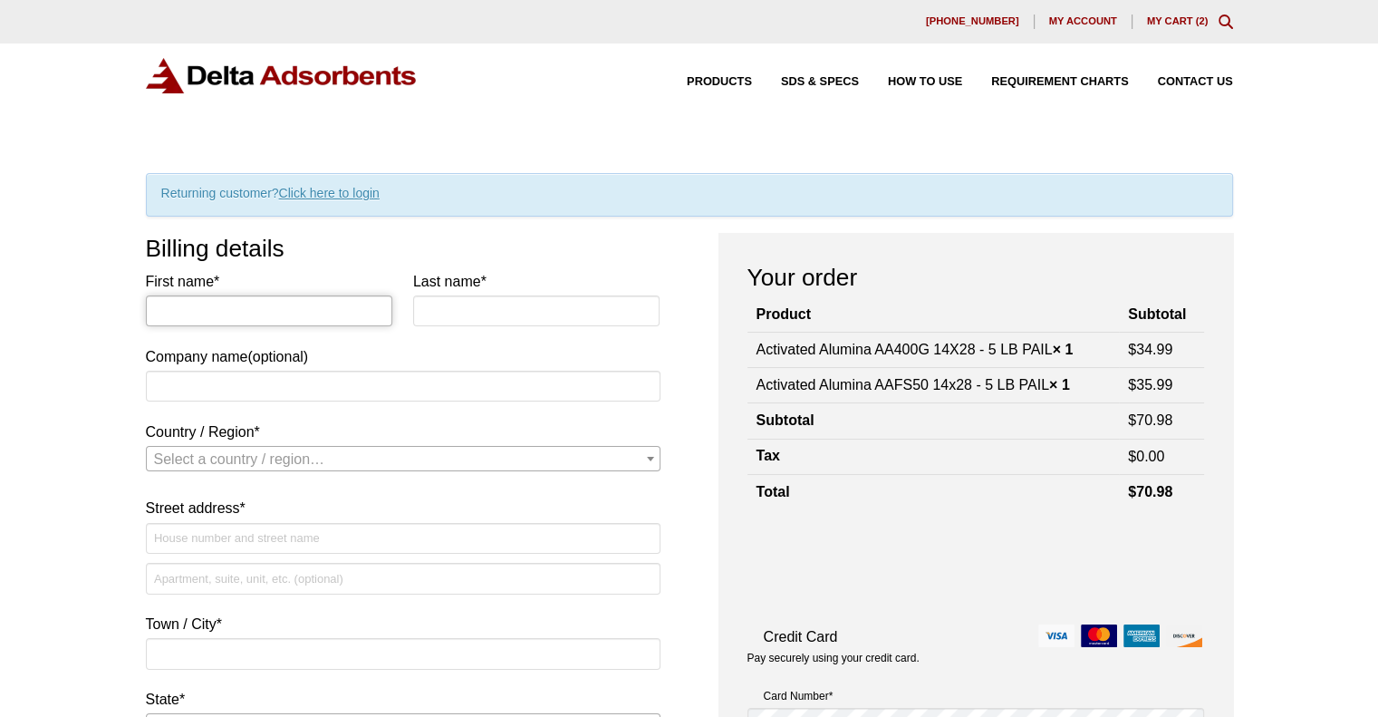
click at [206, 306] on input "First name *" at bounding box center [269, 310] width 247 height 31
type input "[PERSON_NAME]"
select select "US"
type input "[STREET_ADDRESS][PERSON_NAME]"
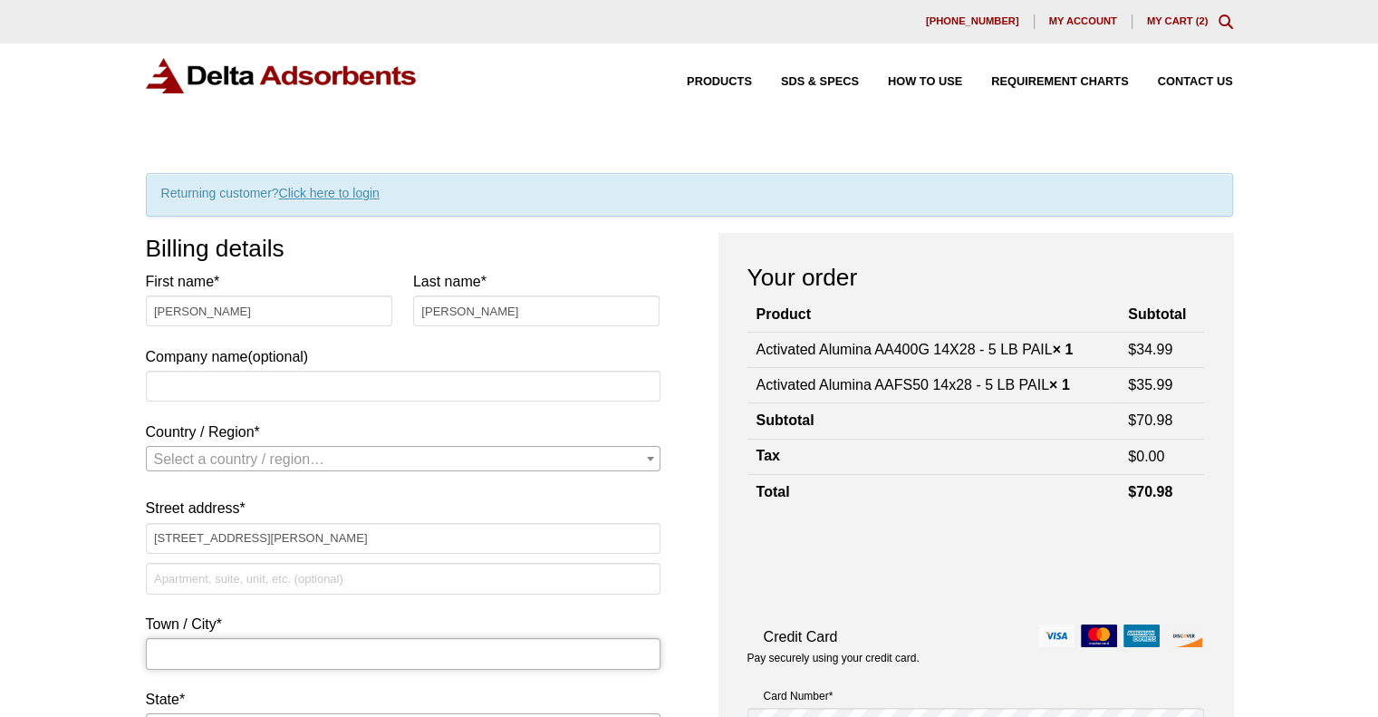
type input "THE VILLAGES"
type input "32163"
type input "7017400554"
type input "[EMAIL_ADDRESS][DOMAIN_NAME]"
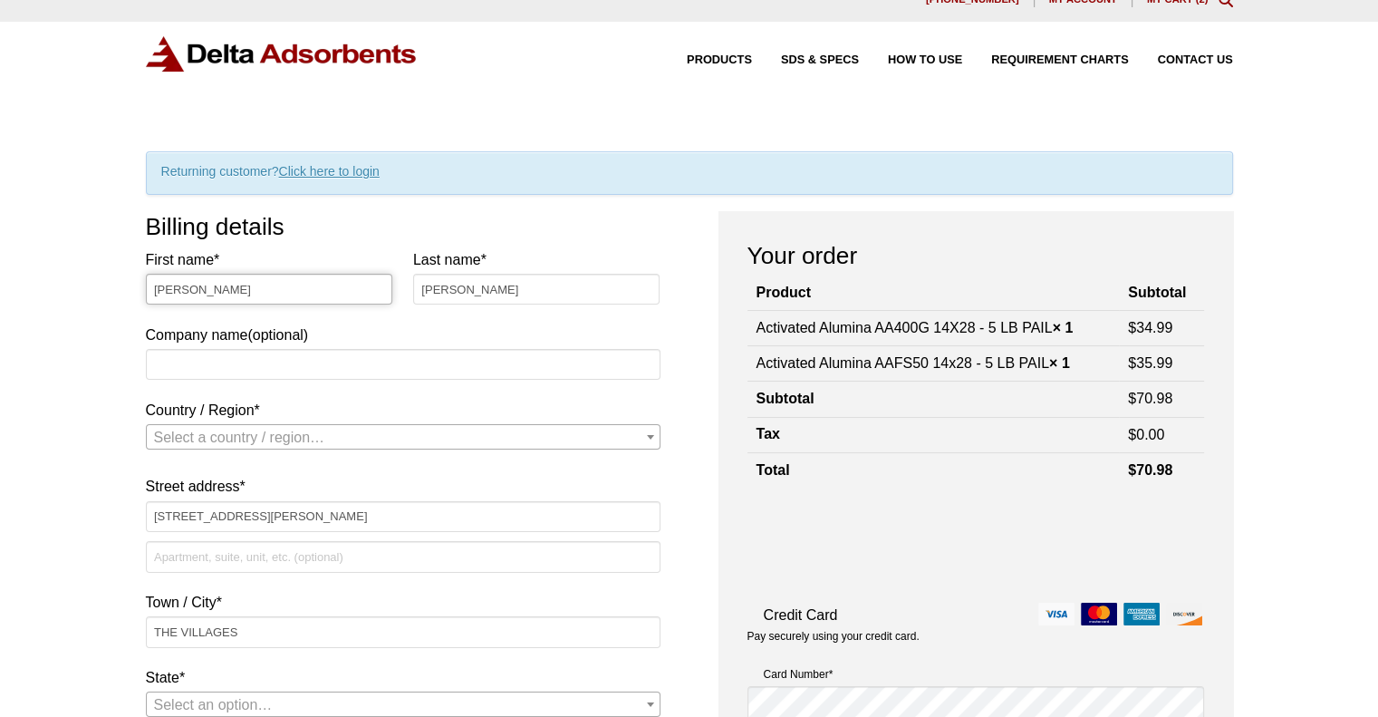
select select "US"
select select "FL"
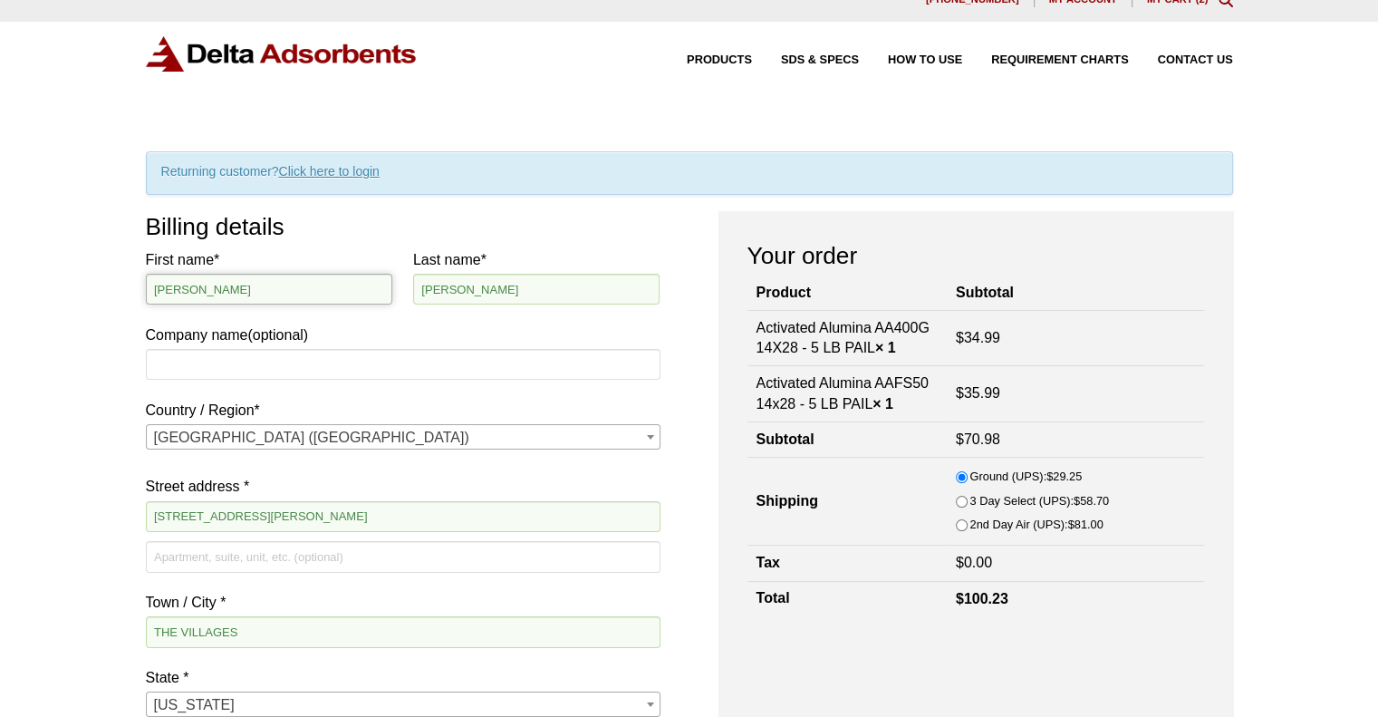
click at [156, 292] on input "[PERSON_NAME]" at bounding box center [269, 289] width 247 height 31
type input "[PERSON_NAME]"
click at [427, 284] on input "[PERSON_NAME]" at bounding box center [536, 289] width 247 height 31
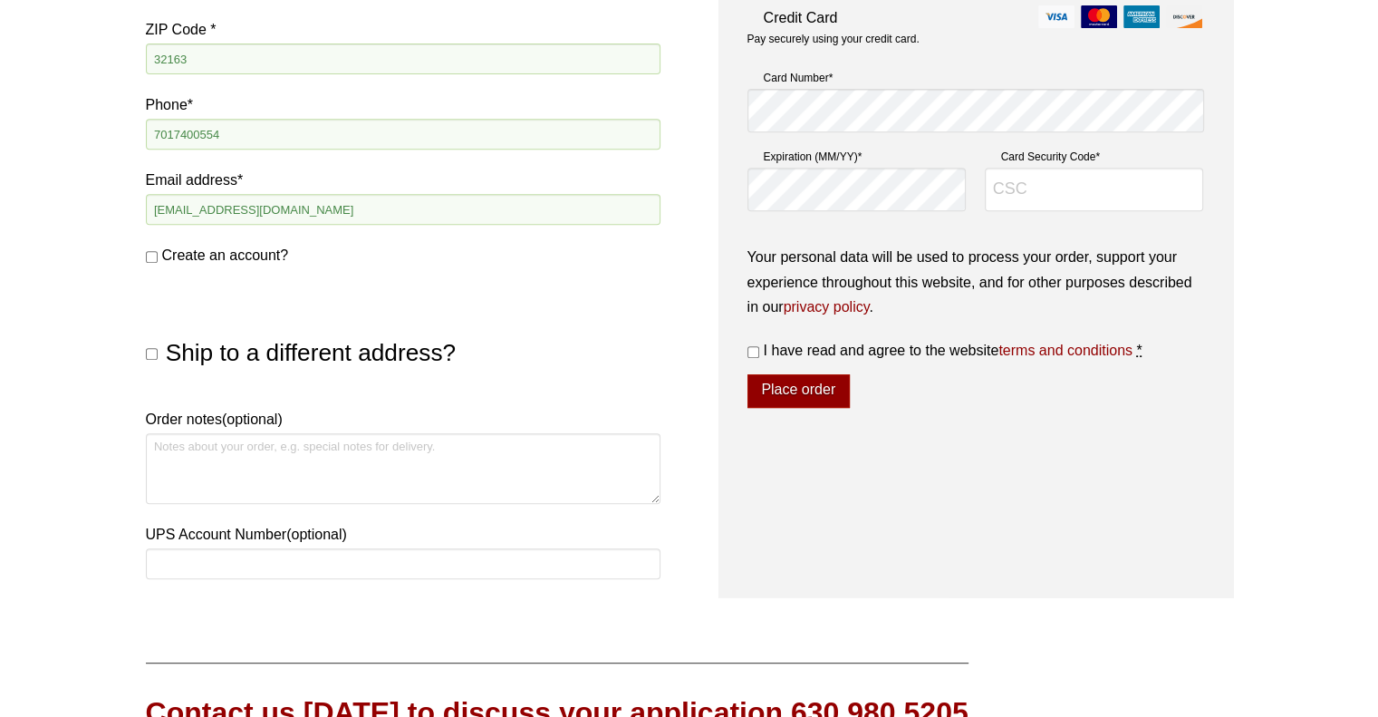
scroll to position [776, 0]
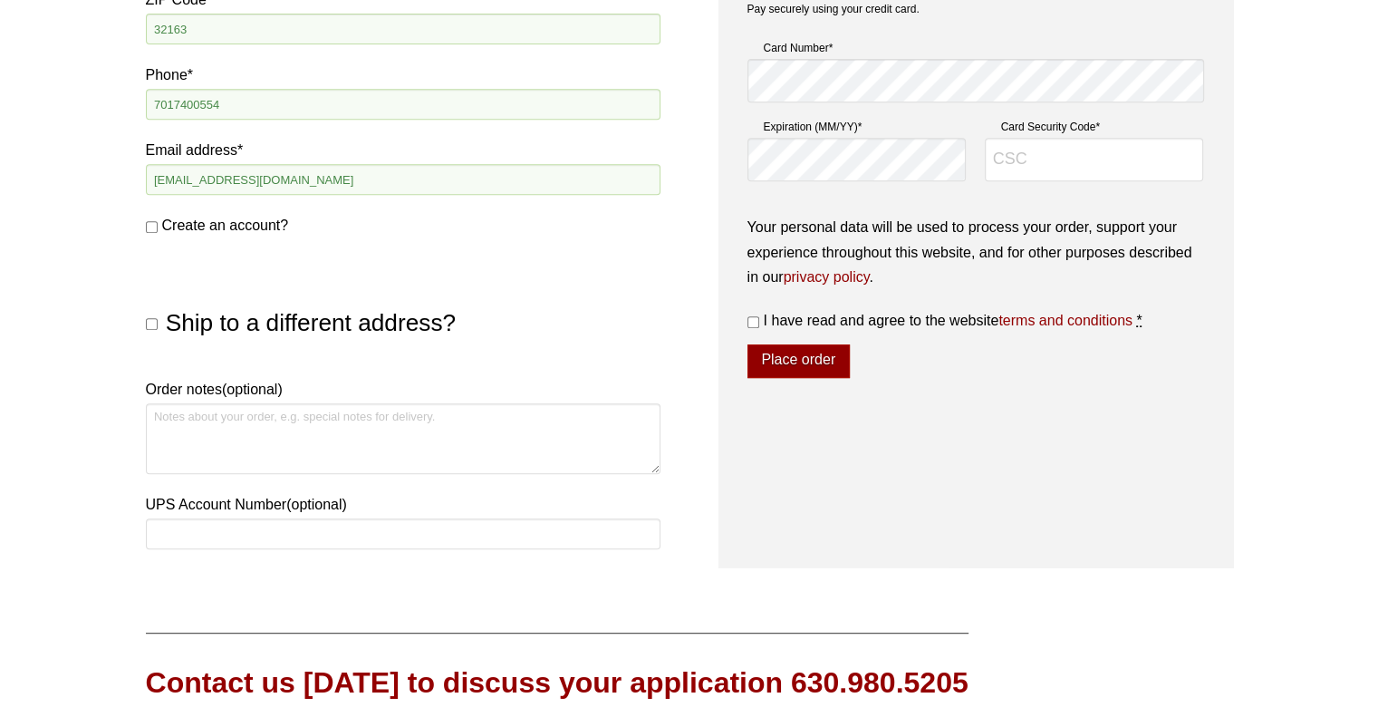
type input "[PERSON_NAME]"
click at [151, 322] on input "Ship to a different address?" at bounding box center [152, 324] width 12 height 12
checkbox input "true"
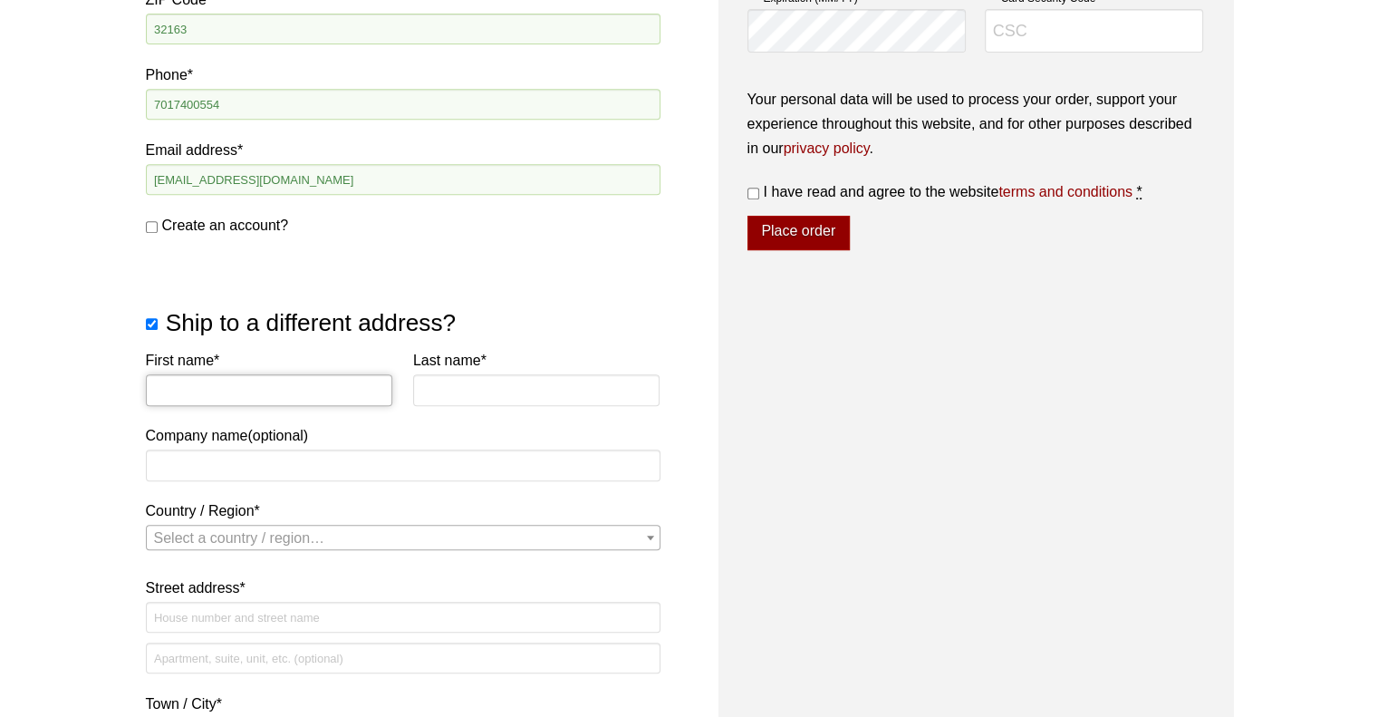
click at [181, 385] on input "First name *" at bounding box center [269, 389] width 247 height 31
type input "[PERSON_NAME]"
select select "US"
type input "[STREET_ADDRESS][DEMOGRAPHIC_DATA]"
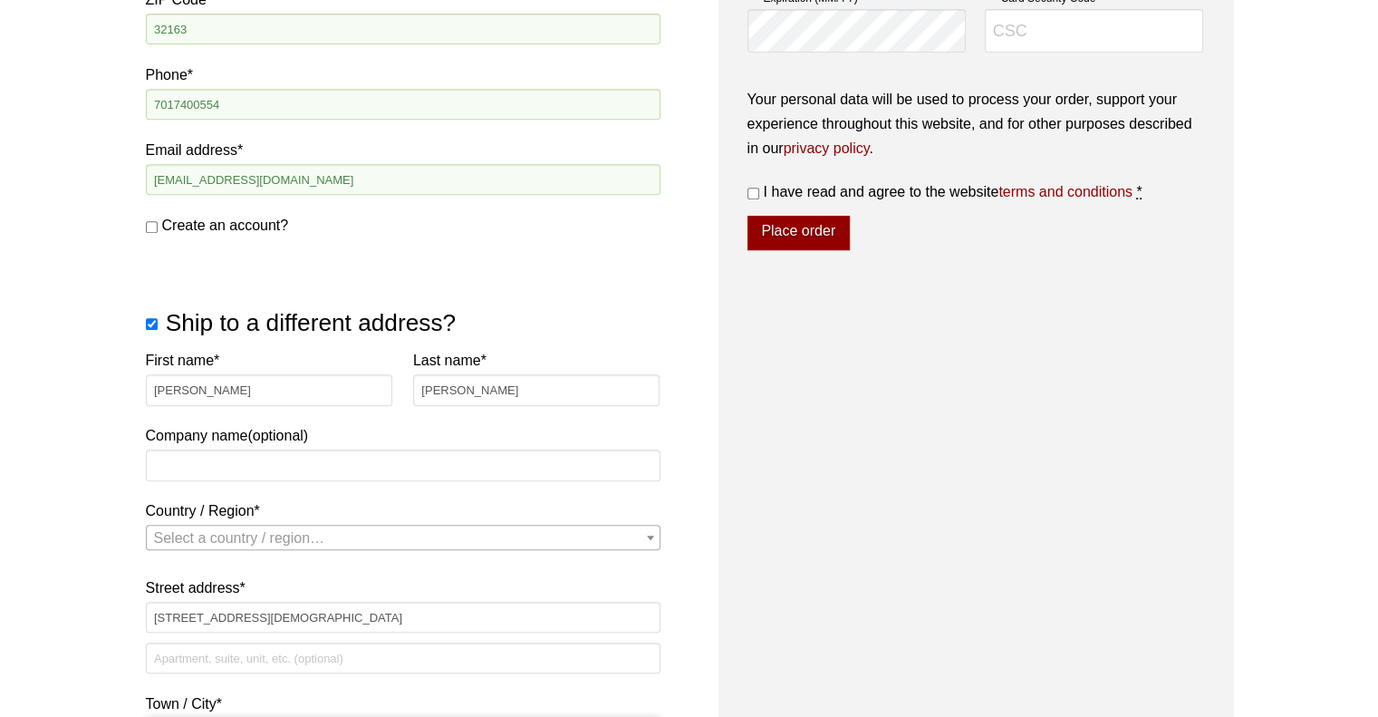
type input "East Grand Forks"
type input "56721"
select select "US"
select select "FL"
select select "US"
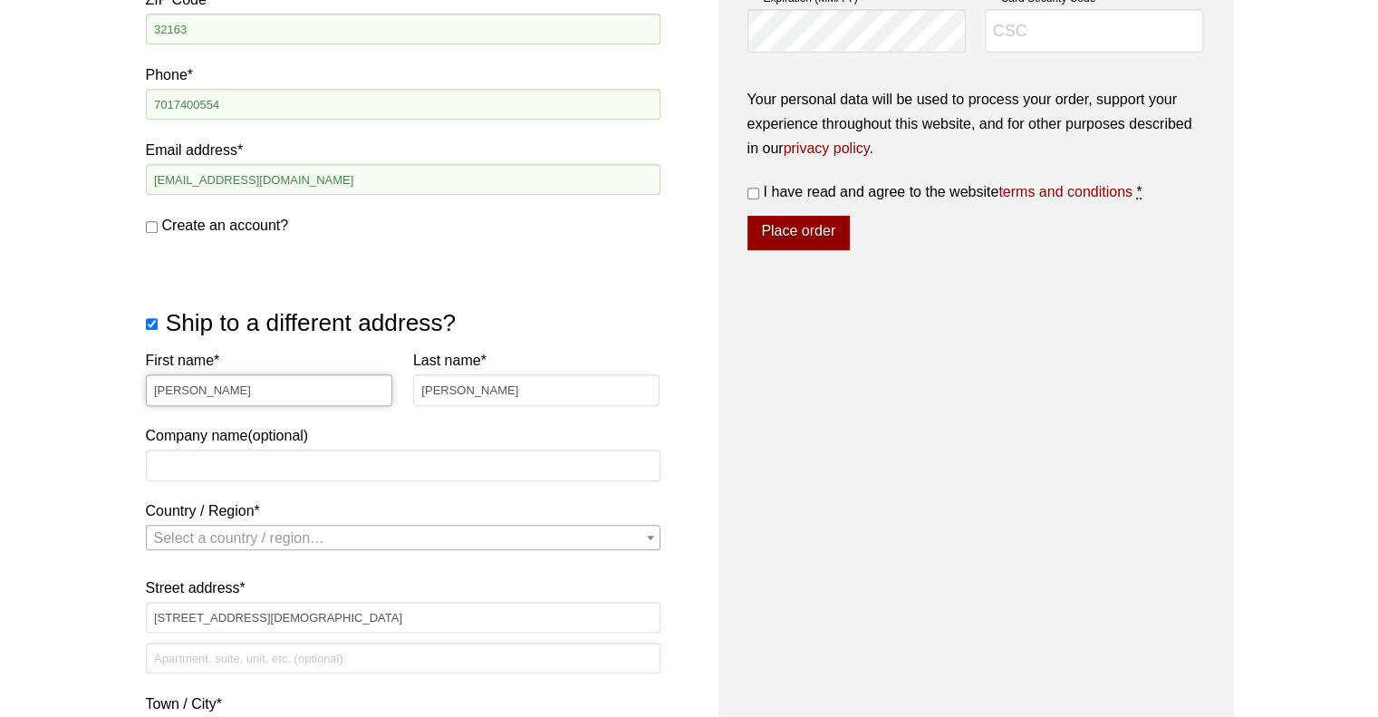
select select "MN"
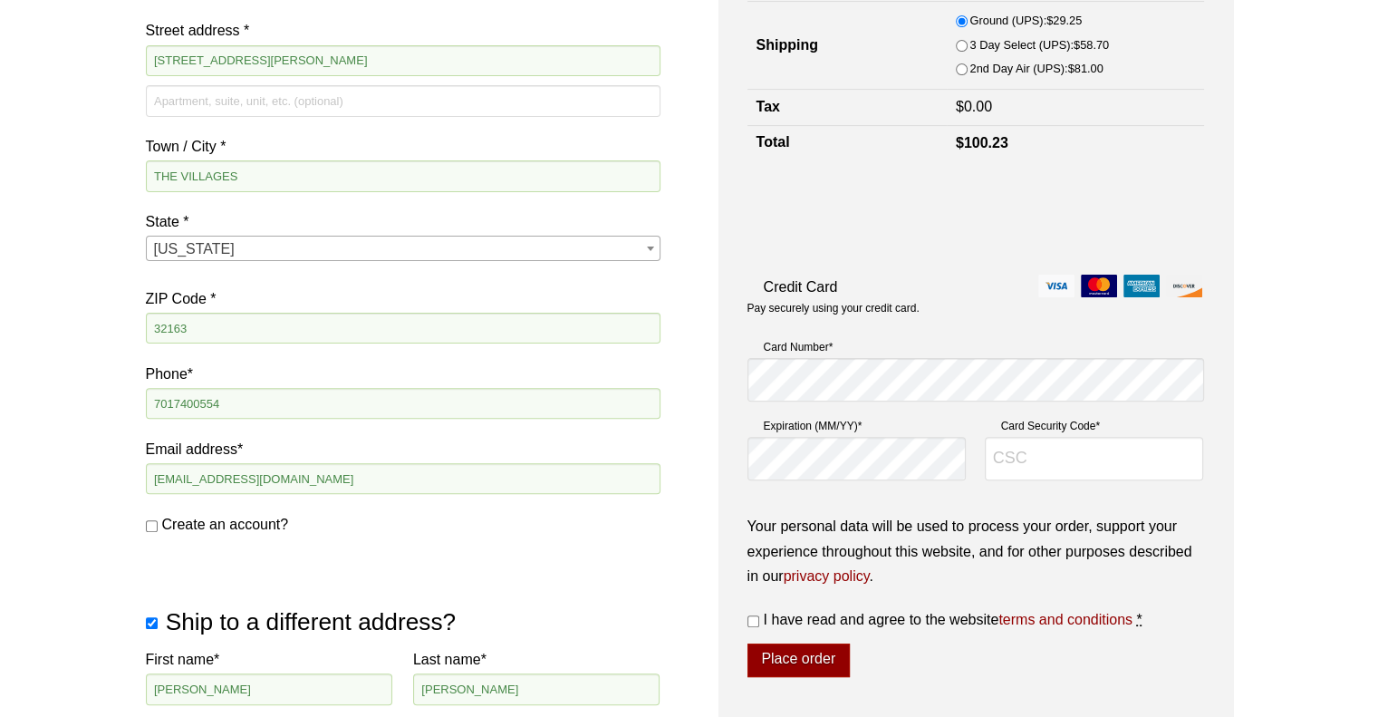
scroll to position [453, 0]
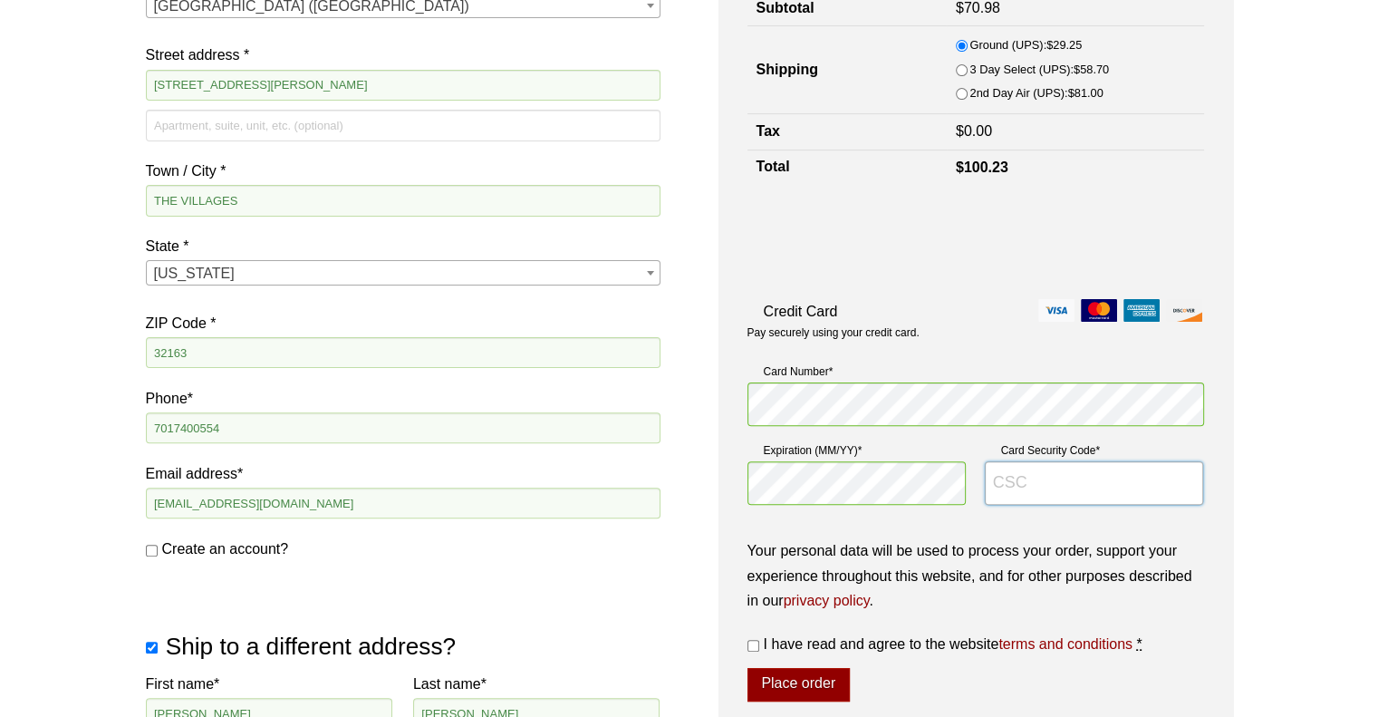
click at [1026, 482] on input "Card Security Code *" at bounding box center [1094, 482] width 219 height 43
type input "504"
click at [1199, 241] on div at bounding box center [975, 239] width 457 height 71
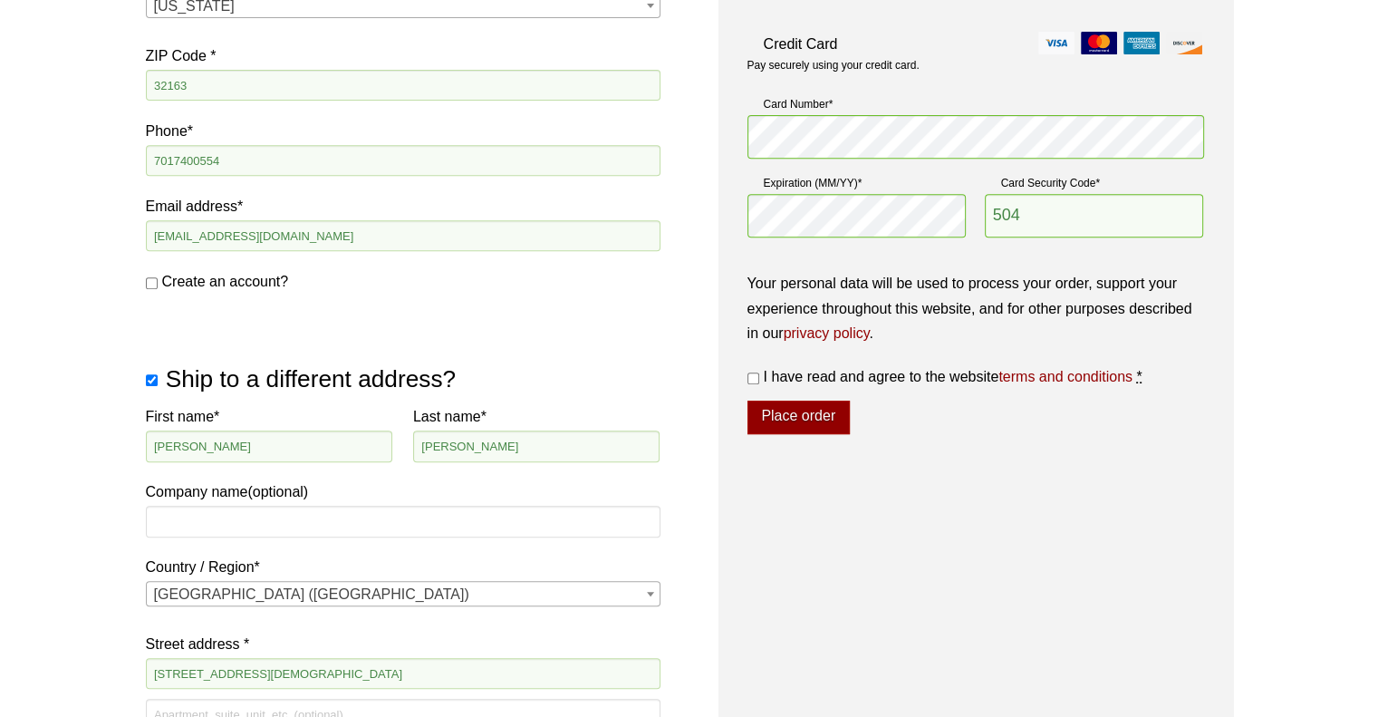
scroll to position [755, 0]
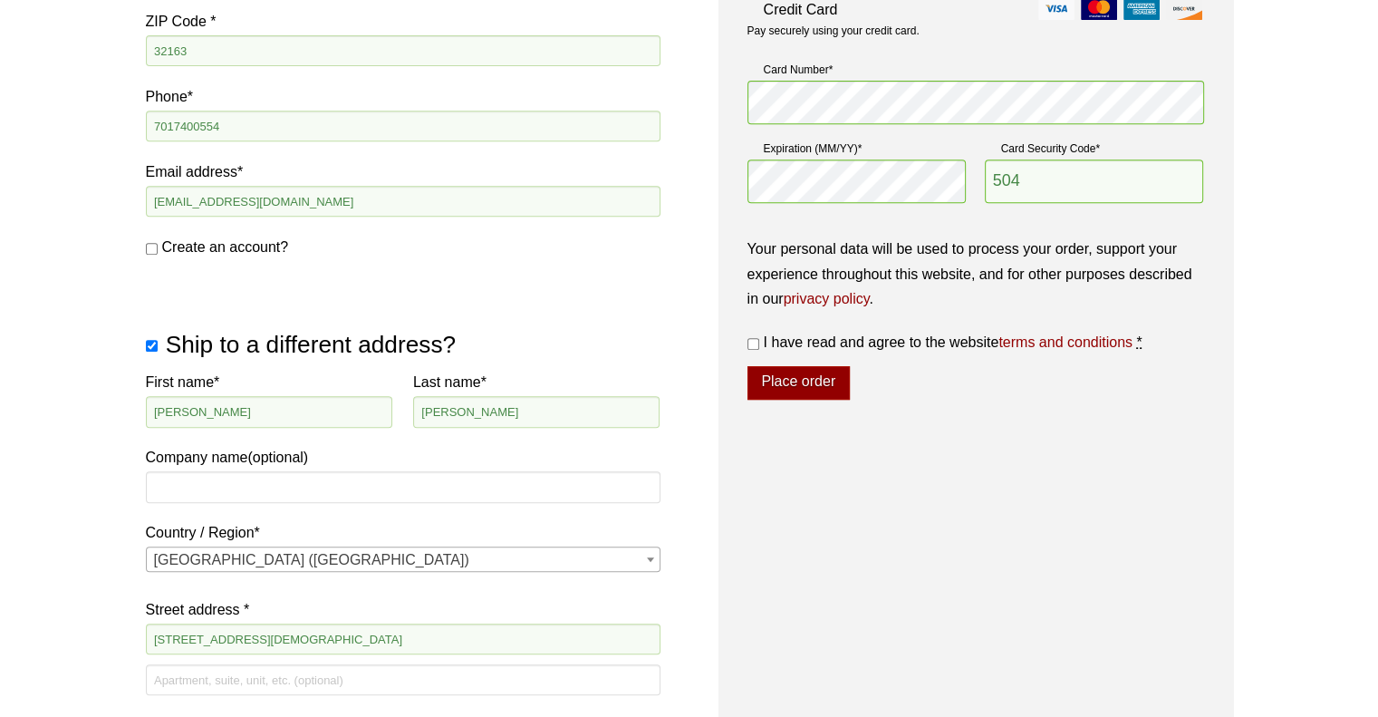
click at [753, 341] on input "I have read and agree to the website terms and conditions *" at bounding box center [753, 344] width 12 height 12
checkbox input "true"
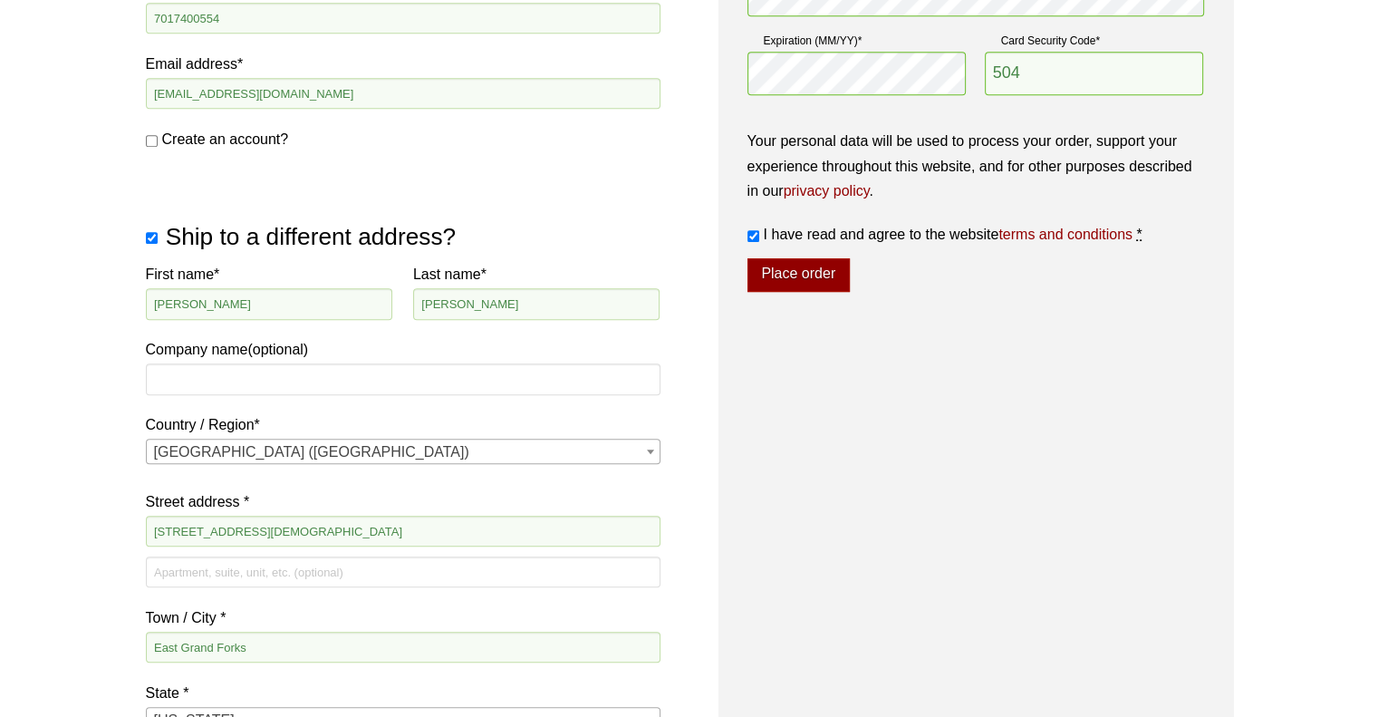
scroll to position [906, 0]
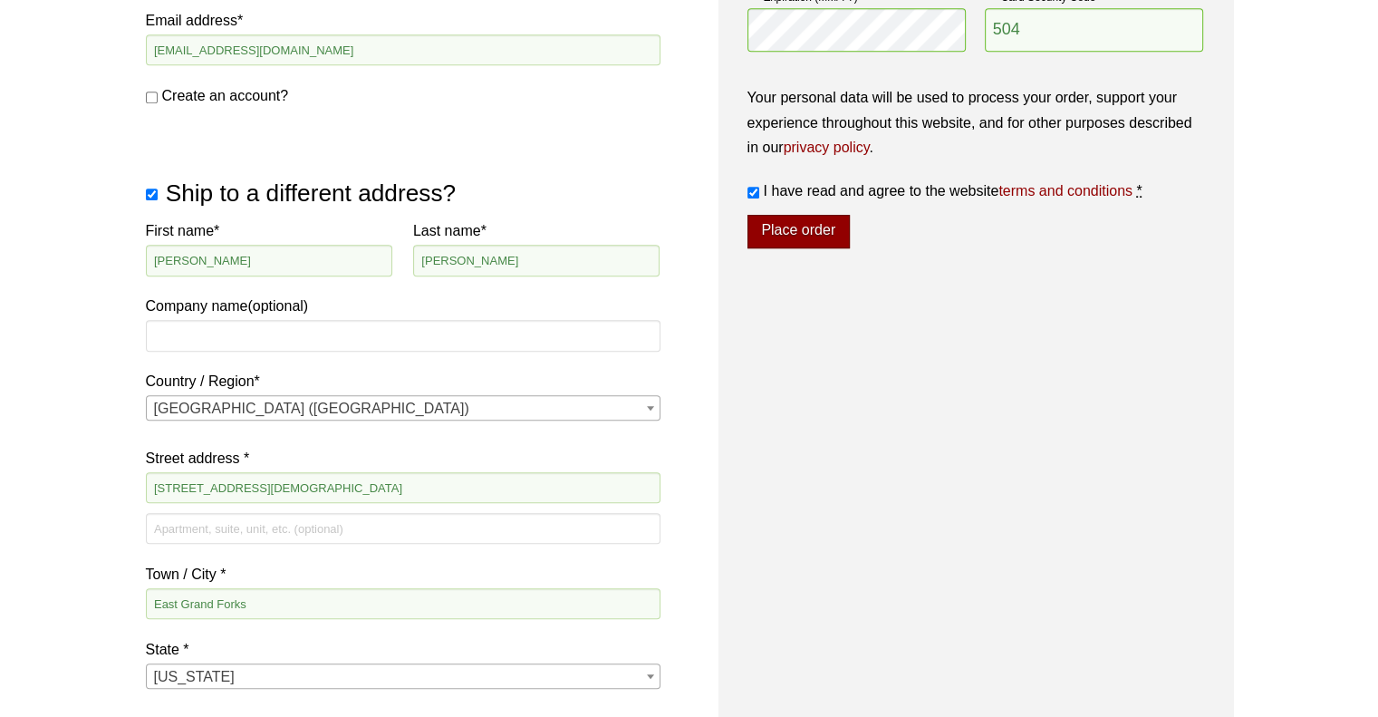
click at [805, 227] on button "Place order" at bounding box center [798, 232] width 102 height 34
